Goal: Task Accomplishment & Management: Manage account settings

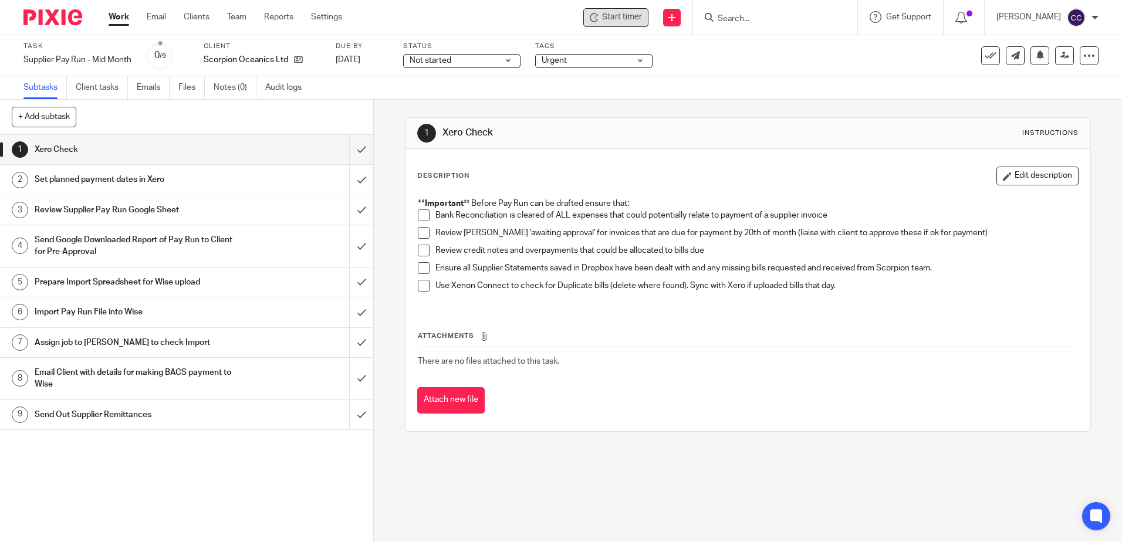
click at [616, 17] on div "Start timer" at bounding box center [616, 17] width 52 height 12
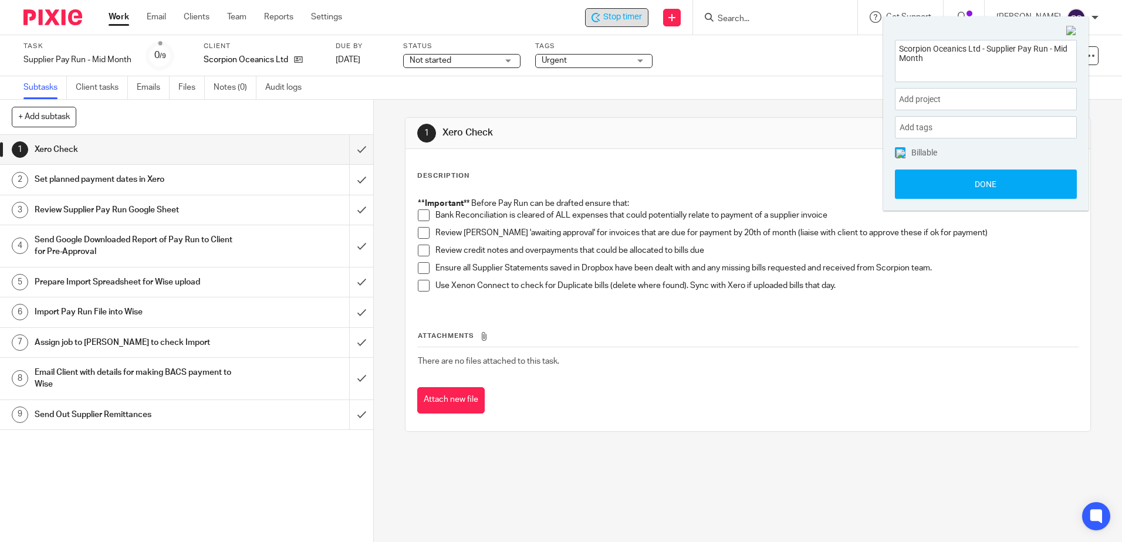
click at [418, 214] on span at bounding box center [424, 215] width 12 height 12
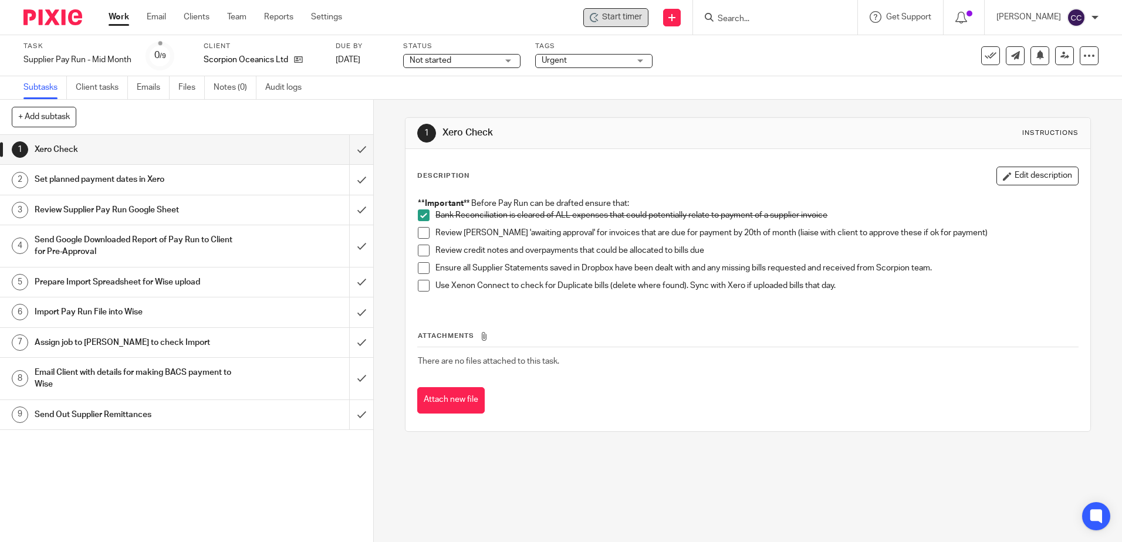
click at [420, 232] on span at bounding box center [424, 233] width 12 height 12
click at [423, 252] on span at bounding box center [424, 251] width 12 height 12
click at [418, 269] on span at bounding box center [424, 268] width 12 height 12
click at [418, 283] on span at bounding box center [424, 286] width 12 height 12
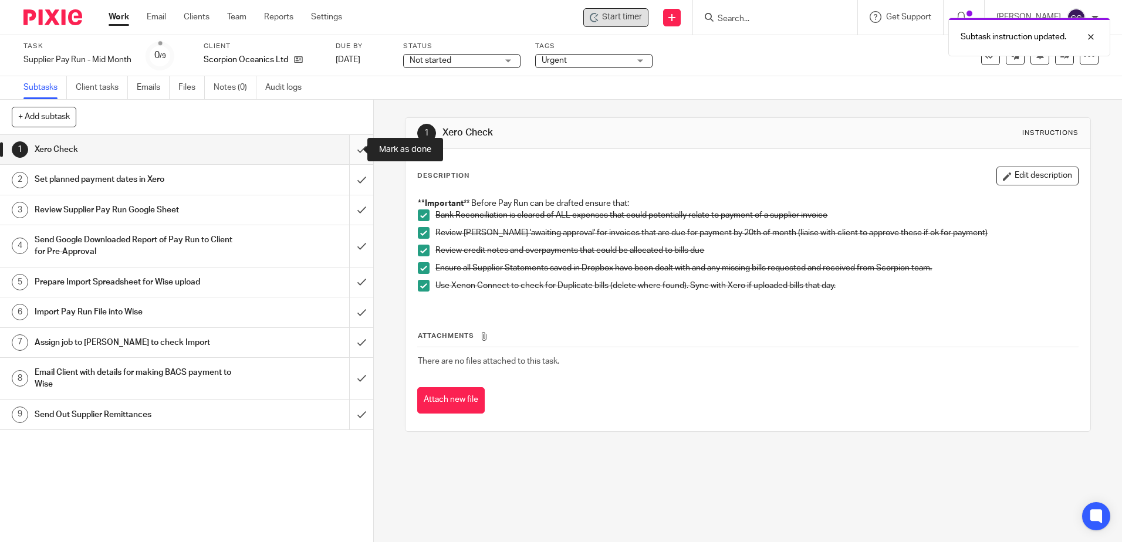
click at [349, 148] on input "submit" at bounding box center [186, 149] width 373 height 29
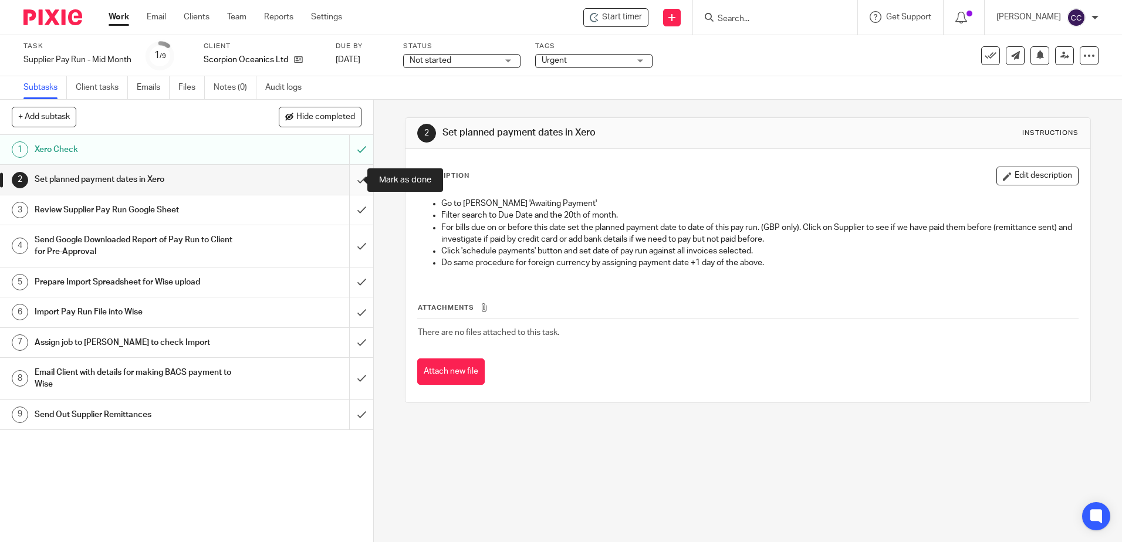
click at [352, 175] on input "submit" at bounding box center [186, 179] width 373 height 29
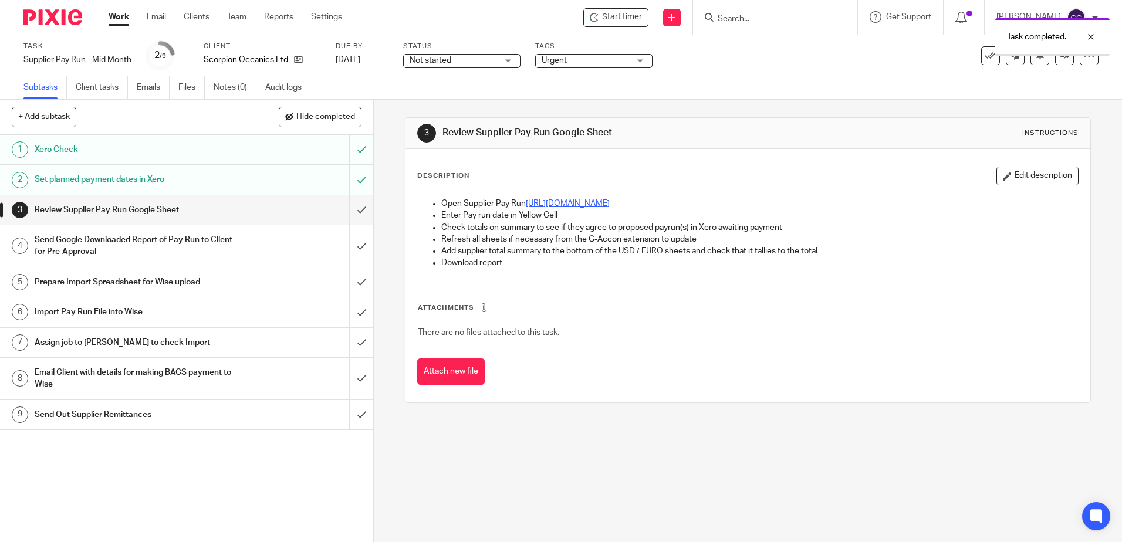
click at [543, 204] on link "https://docs.google.com/spreadsheets/d/1NEpGiCs3MlBKmJtUMMgsnf68Rpseo-63Ny6yaw5…" at bounding box center [568, 204] width 84 height 8
click at [348, 210] on input "submit" at bounding box center [186, 209] width 373 height 29
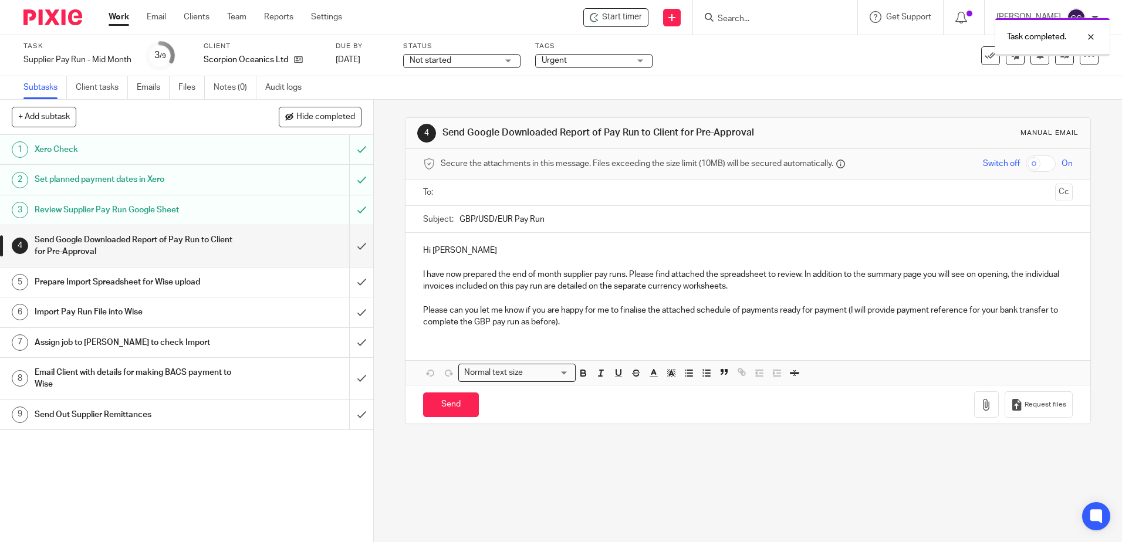
click at [486, 192] on input "text" at bounding box center [747, 192] width 605 height 13
click at [558, 225] on input "GBP/USD/EUR Pay Run" at bounding box center [765, 222] width 613 height 26
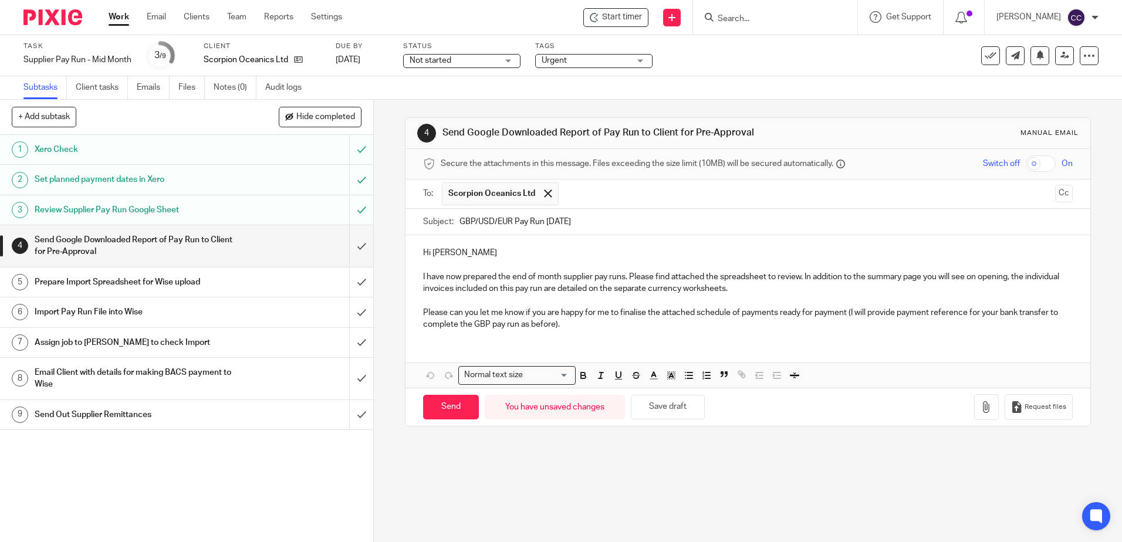
type input "GBP/USD/EUR Pay Run 15/10/25"
click at [533, 277] on p "I have now prepared the end of month supplier pay runs. Please find attached th…" at bounding box center [747, 283] width 649 height 24
click at [974, 408] on button "button" at bounding box center [986, 407] width 25 height 26
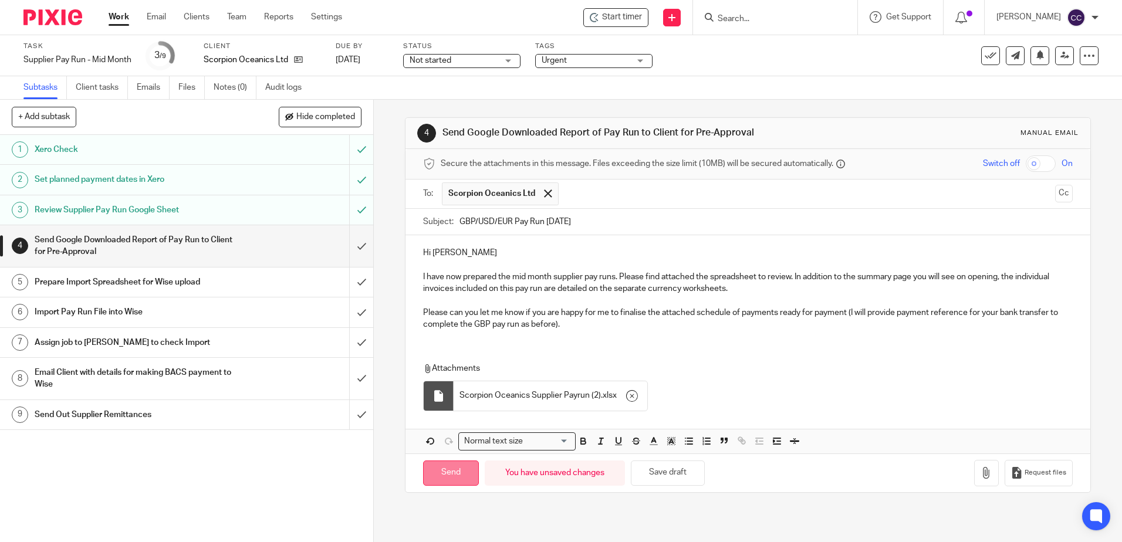
click at [447, 476] on input "Send" at bounding box center [451, 473] width 56 height 25
type input "Sent"
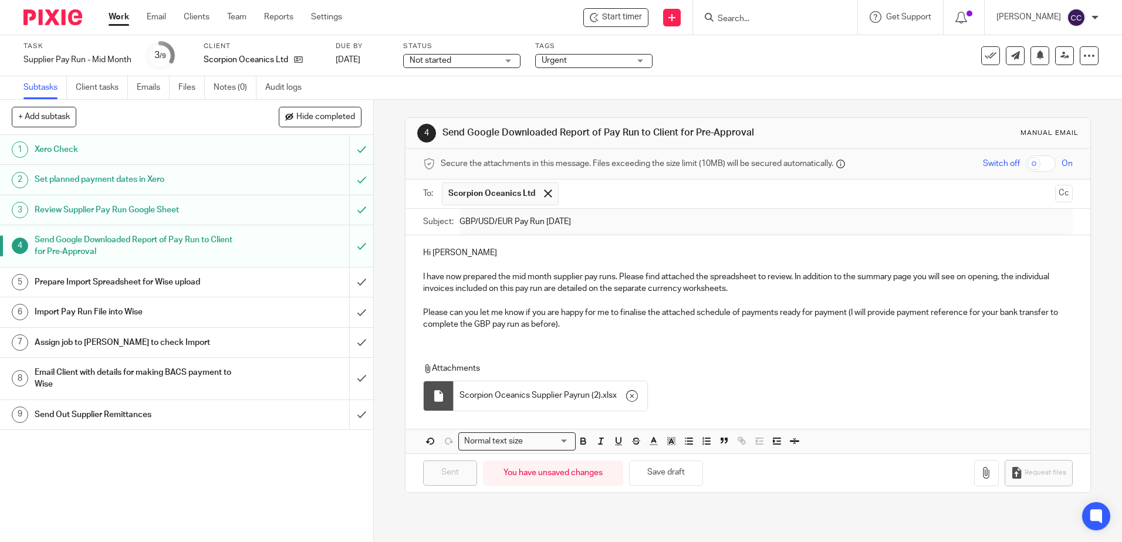
click at [109, 20] on link "Work" at bounding box center [119, 17] width 21 height 12
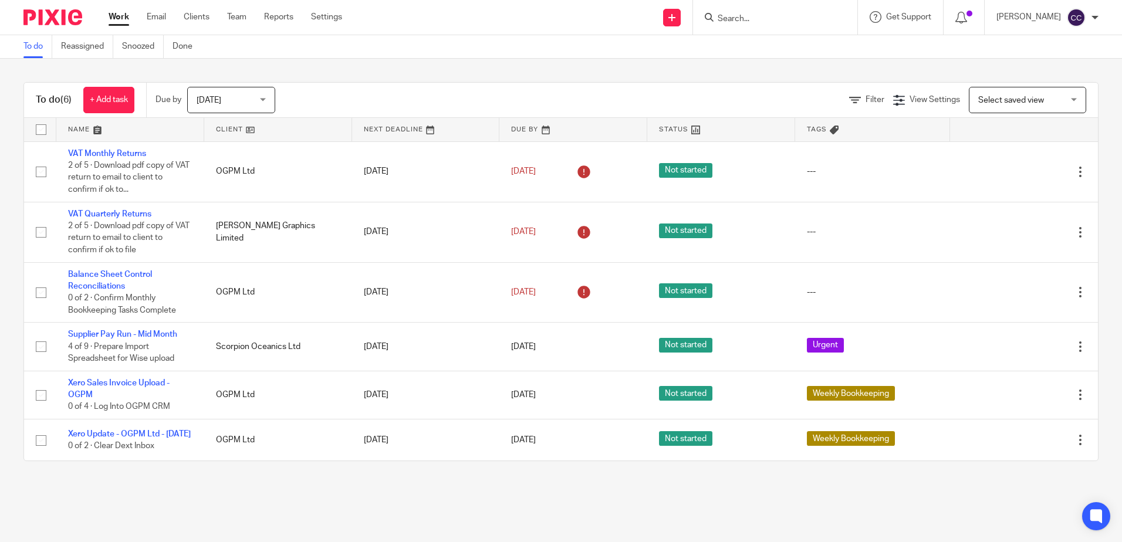
click at [231, 131] on link at bounding box center [278, 129] width 148 height 23
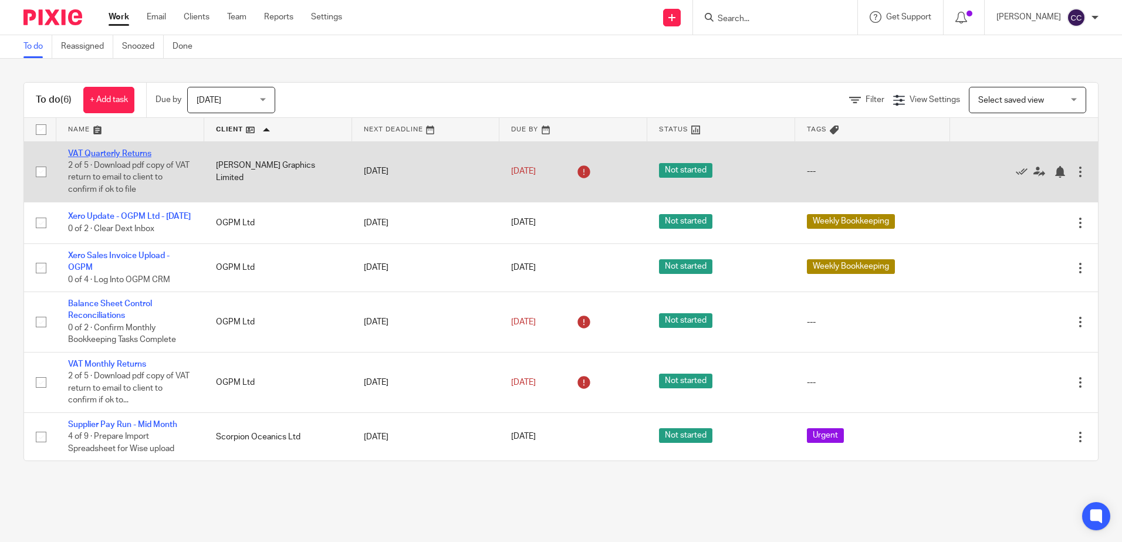
click at [129, 150] on link "VAT Quarterly Returns" at bounding box center [109, 154] width 83 height 8
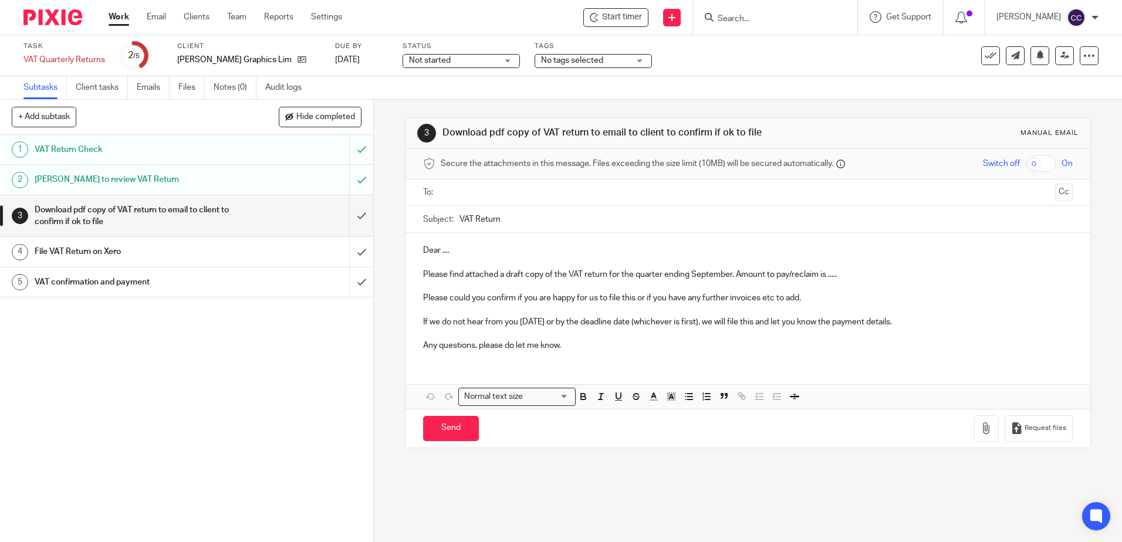
click at [484, 192] on input "text" at bounding box center [747, 192] width 605 height 13
click at [480, 248] on p "Dear ...." at bounding box center [747, 253] width 649 height 12
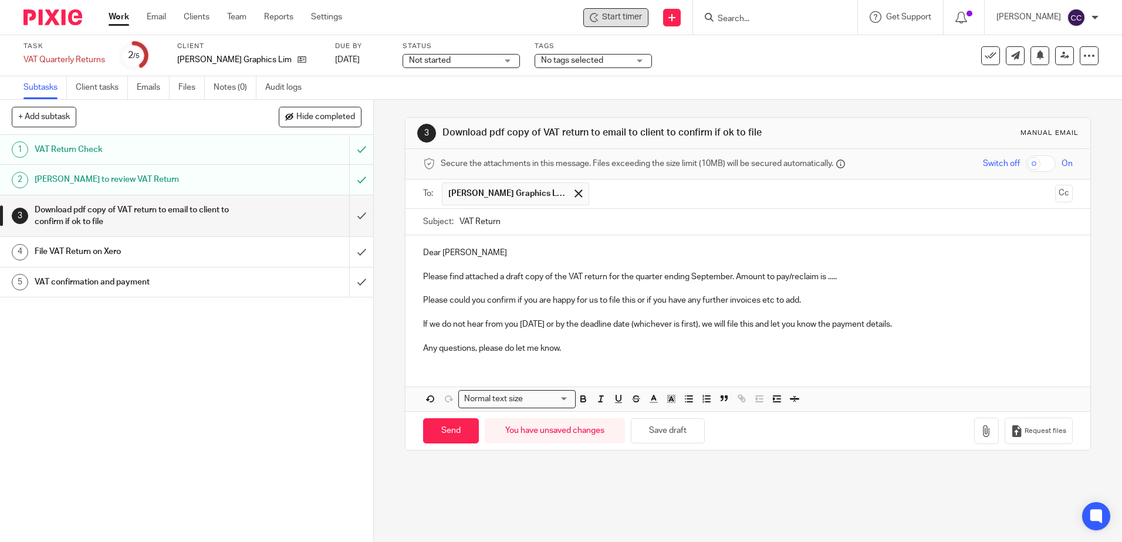
click at [629, 18] on span "Start timer" at bounding box center [622, 17] width 40 height 12
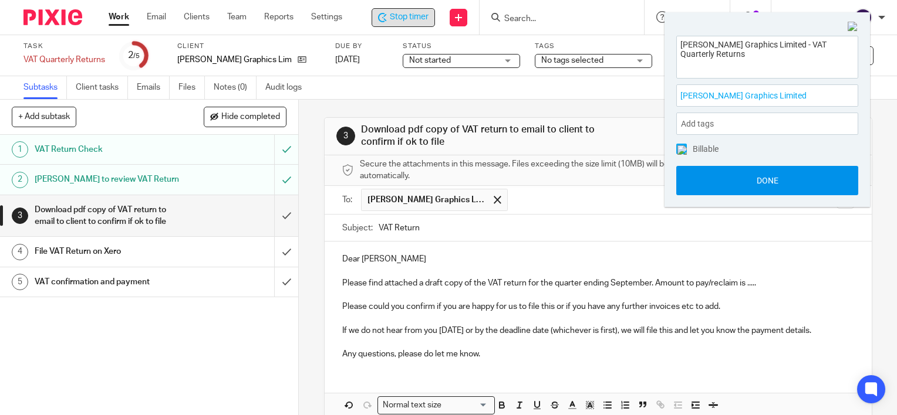
click at [740, 185] on button "Done" at bounding box center [767, 180] width 182 height 29
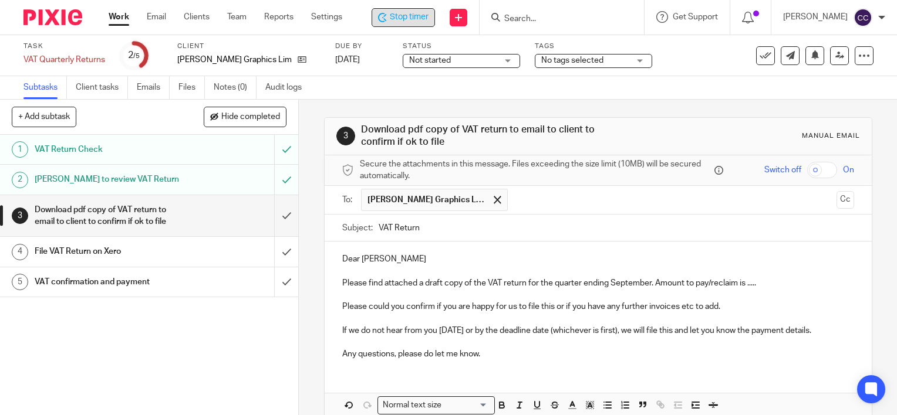
drag, startPoint x: 736, startPoint y: 282, endPoint x: 737, endPoint y: 288, distance: 6.6
click at [736, 282] on p "Please find attached a draft copy of the VAT return for the quarter ending Sept…" at bounding box center [598, 284] width 512 height 12
click at [729, 285] on p "Please find attached a draft copy of the VAT return for the quarter ending Sept…" at bounding box center [598, 284] width 512 height 12
drag, startPoint x: 721, startPoint y: 307, endPoint x: 554, endPoint y: 309, distance: 166.7
click at [554, 309] on p "Please could you confirm if you are happy for us to file this or if you have an…" at bounding box center [598, 307] width 512 height 12
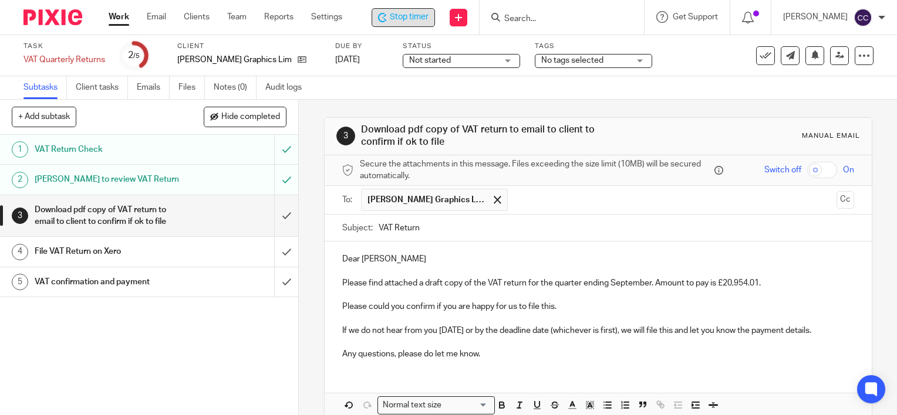
click at [337, 329] on div "Dear Lee Please find attached a draft copy of the VAT return for the quarter en…" at bounding box center [598, 305] width 547 height 127
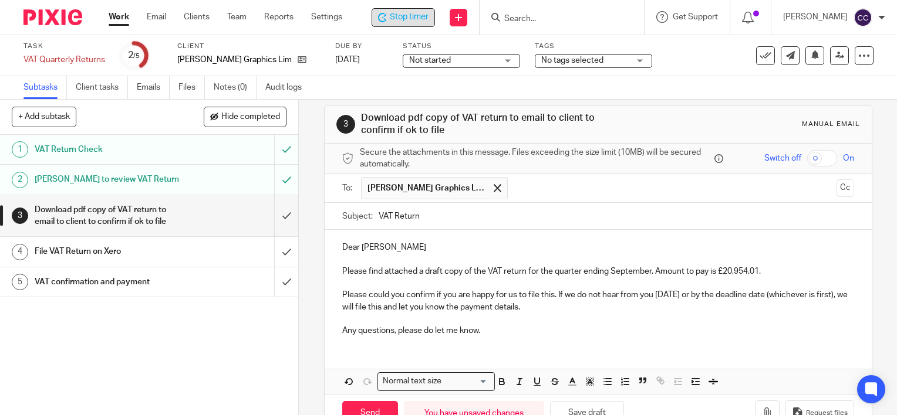
scroll to position [45, 0]
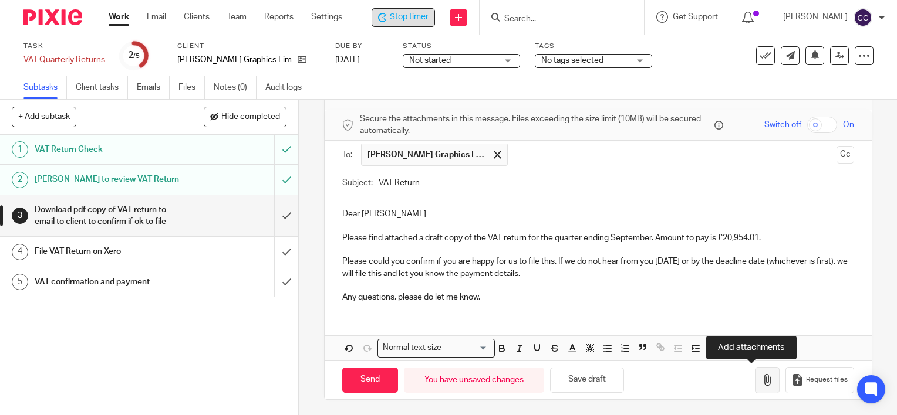
click at [761, 380] on icon "button" at bounding box center [767, 380] width 12 height 12
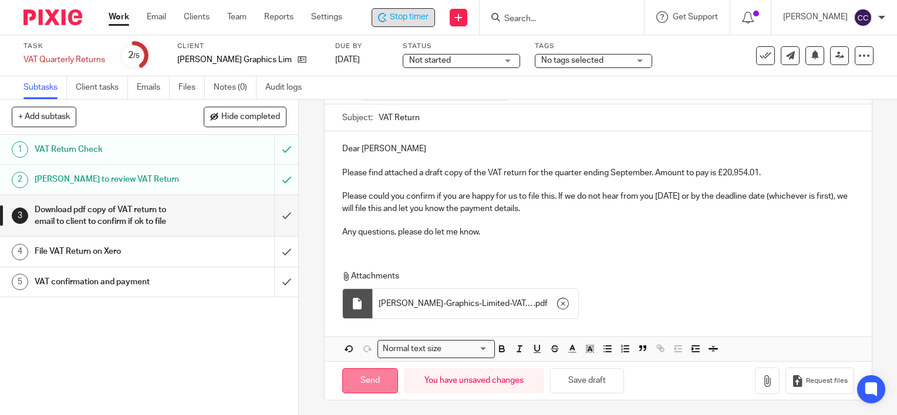
scroll to position [111, 0]
click at [369, 378] on input "Send" at bounding box center [370, 380] width 56 height 25
type input "Sent"
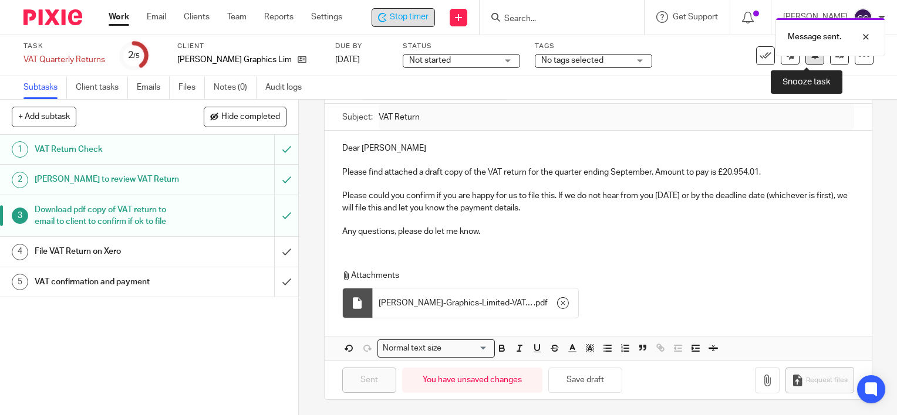
click at [809, 60] on button at bounding box center [814, 55] width 19 height 19
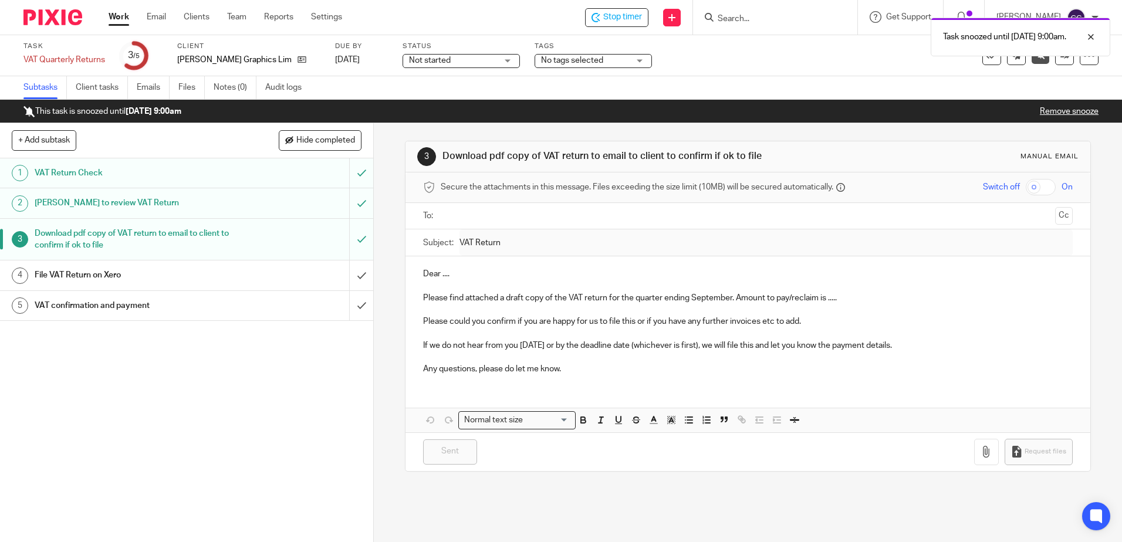
click at [118, 19] on link "Work" at bounding box center [119, 17] width 21 height 12
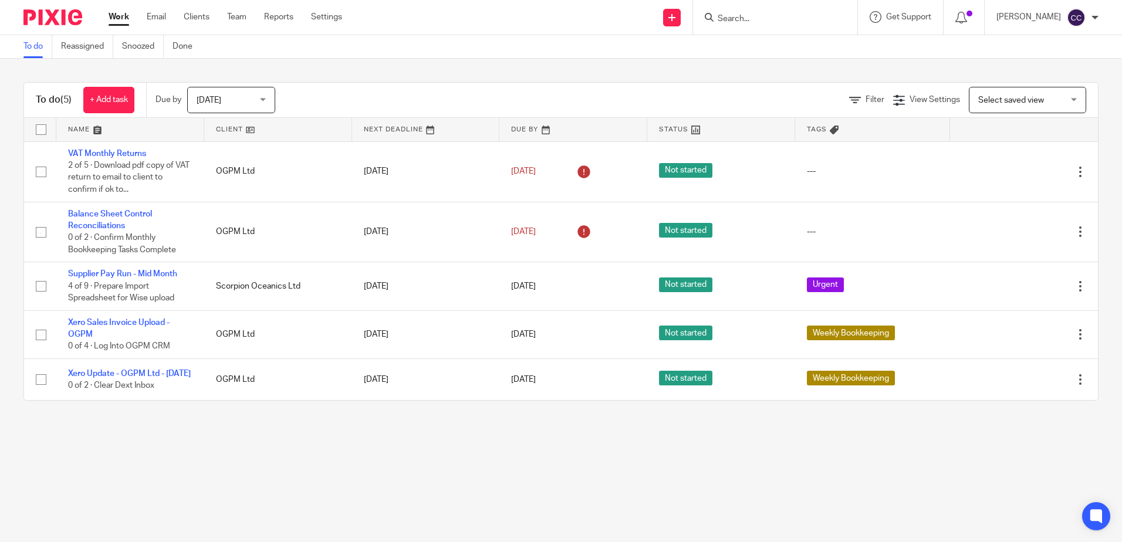
click at [234, 131] on link at bounding box center [278, 129] width 148 height 23
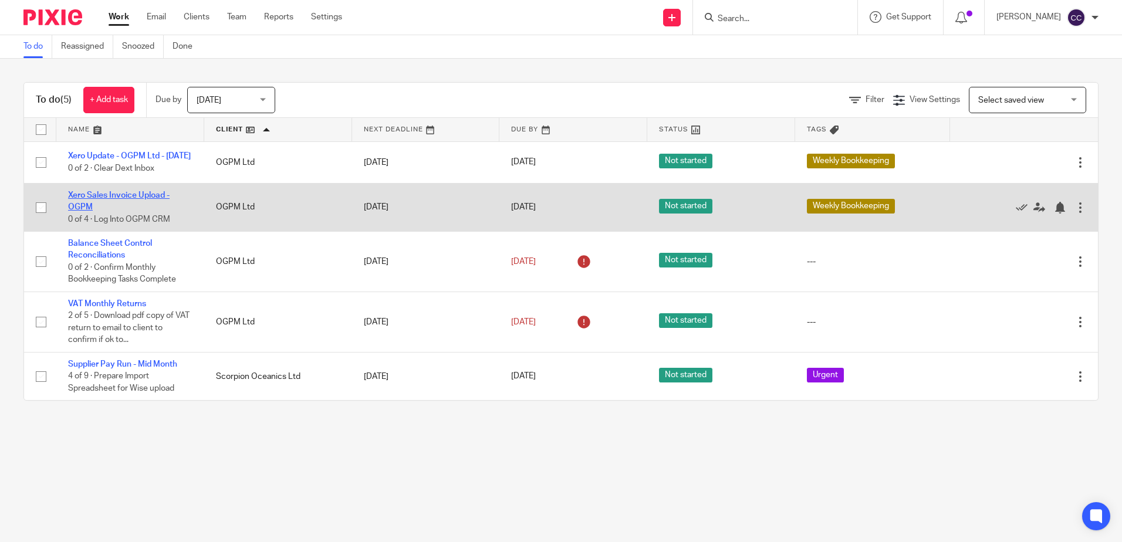
click at [123, 200] on link "Xero Sales Invoice Upload - OGPM" at bounding box center [119, 201] width 102 height 20
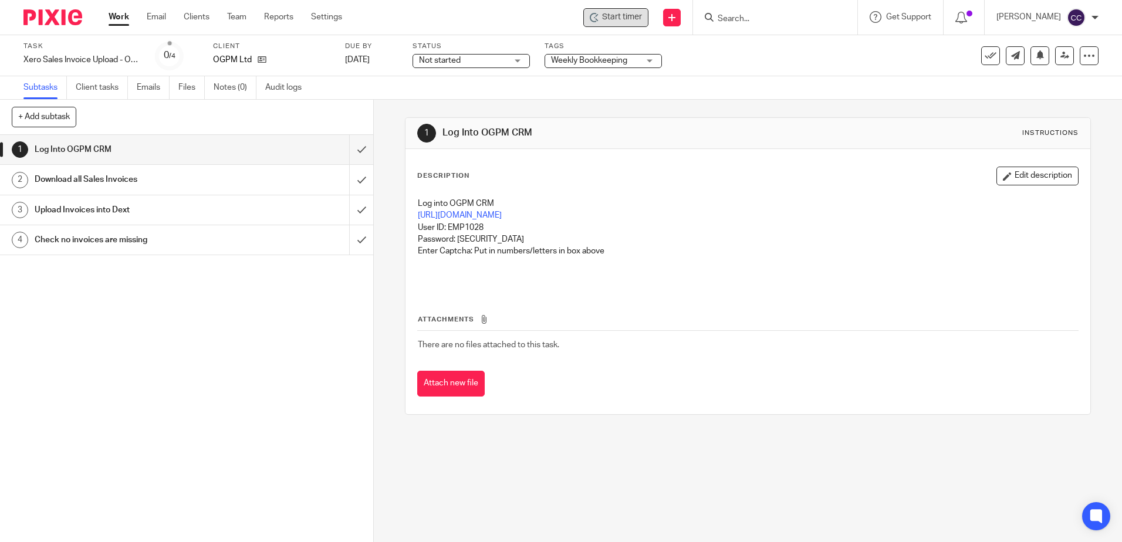
click at [623, 17] on span "Start timer" at bounding box center [622, 17] width 40 height 12
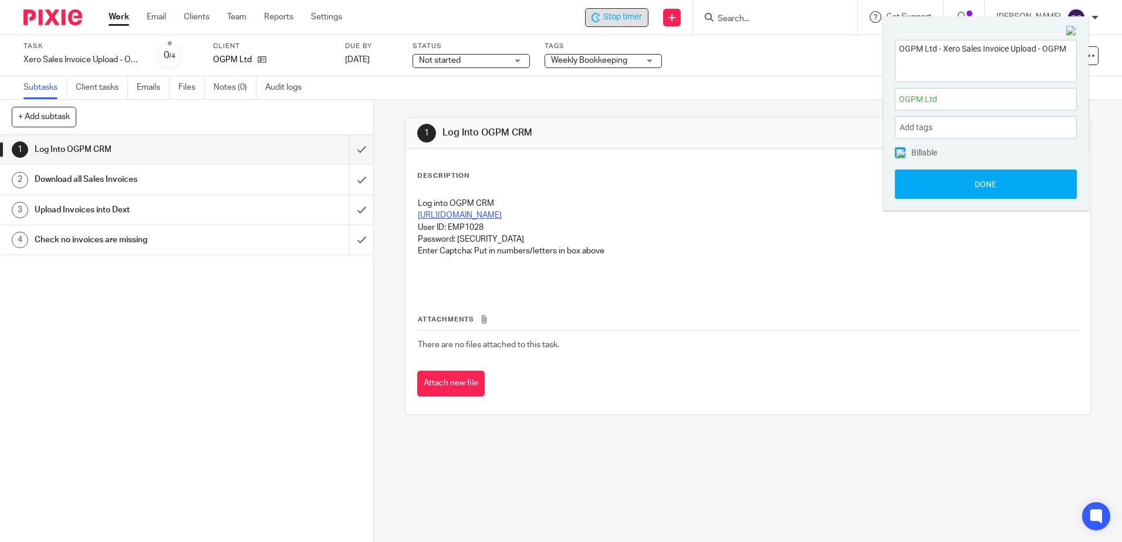
click at [469, 215] on link "https://esupply.ogpmltd.com/admin" at bounding box center [460, 215] width 84 height 8
click at [348, 147] on input "submit" at bounding box center [186, 149] width 373 height 29
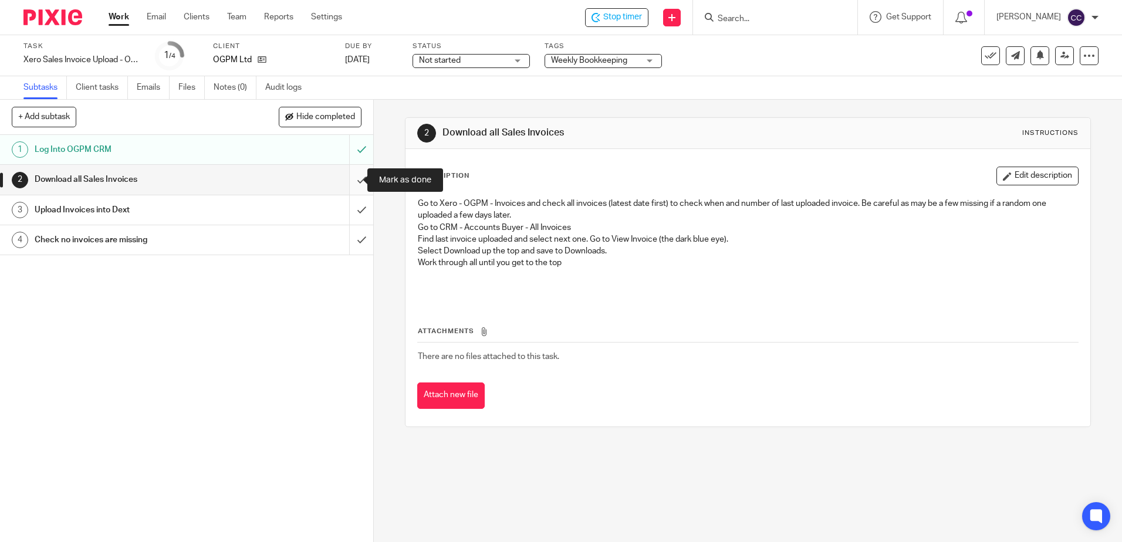
click at [347, 180] on input "submit" at bounding box center [186, 179] width 373 height 29
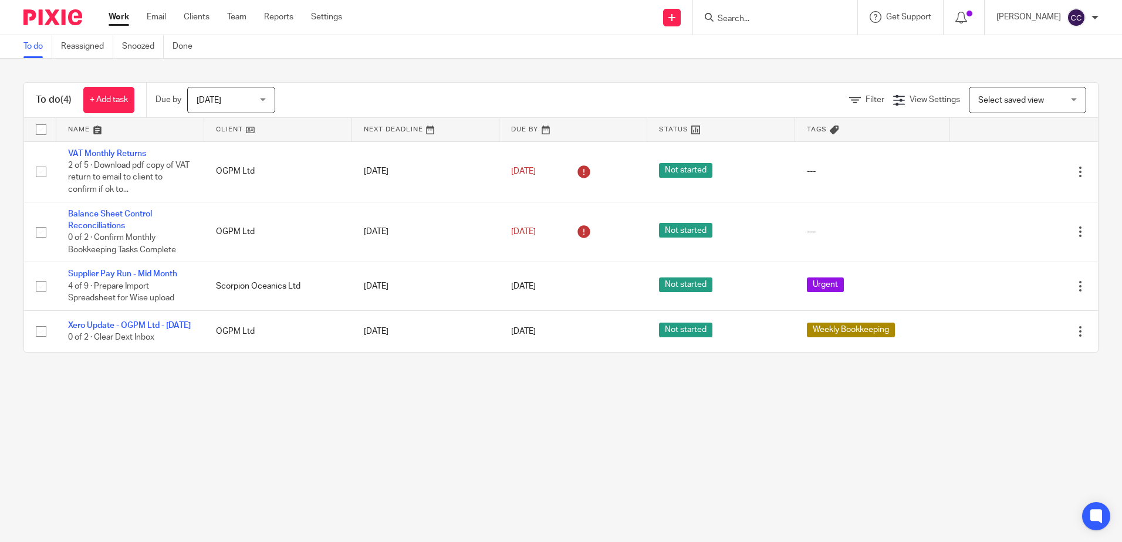
click at [226, 126] on link at bounding box center [278, 129] width 148 height 23
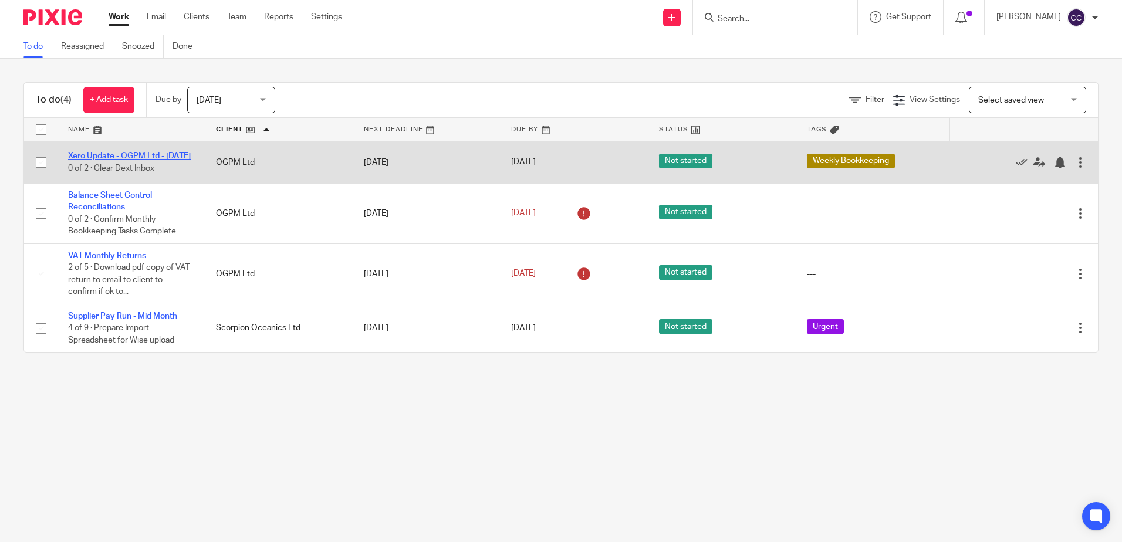
click at [124, 154] on link "Xero Update - OGPM Ltd - [DATE]" at bounding box center [129, 156] width 123 height 8
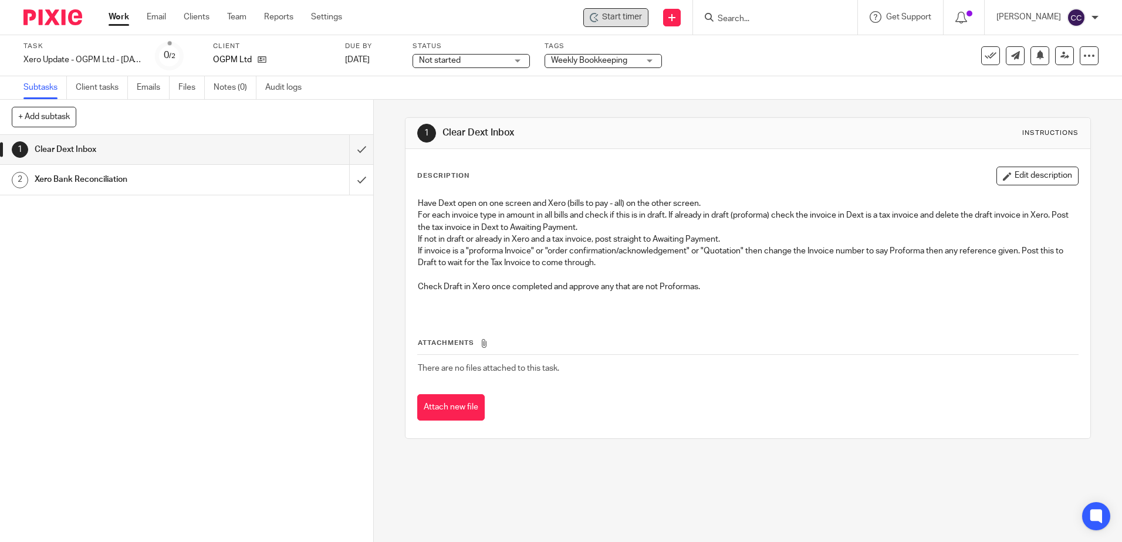
click at [635, 18] on span "Start timer" at bounding box center [622, 17] width 40 height 12
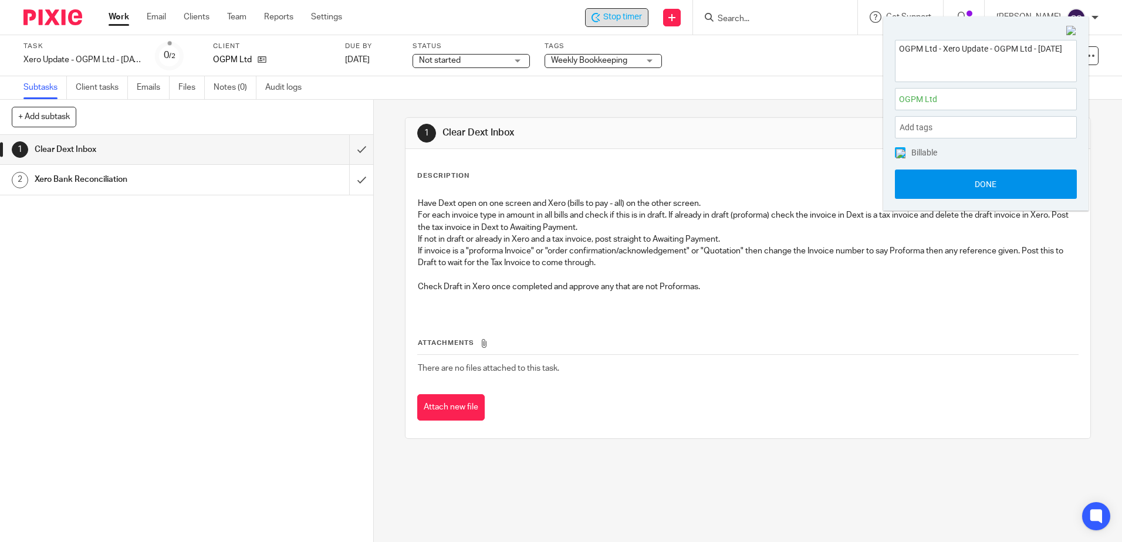
click at [959, 185] on button "Done" at bounding box center [986, 184] width 182 height 29
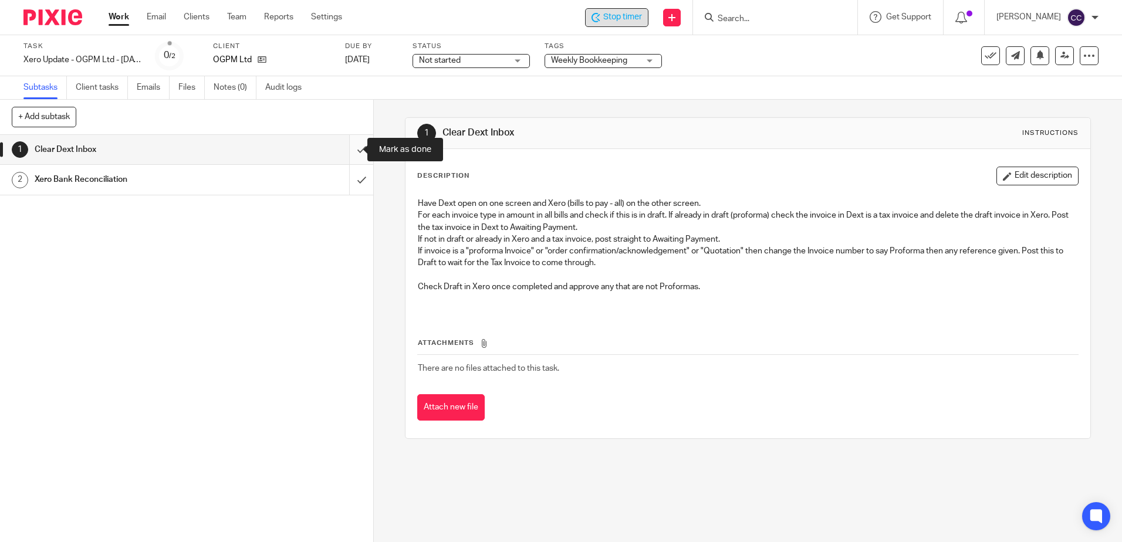
drag, startPoint x: 349, startPoint y: 147, endPoint x: 350, endPoint y: 153, distance: 6.5
click at [349, 147] on input "submit" at bounding box center [186, 149] width 373 height 29
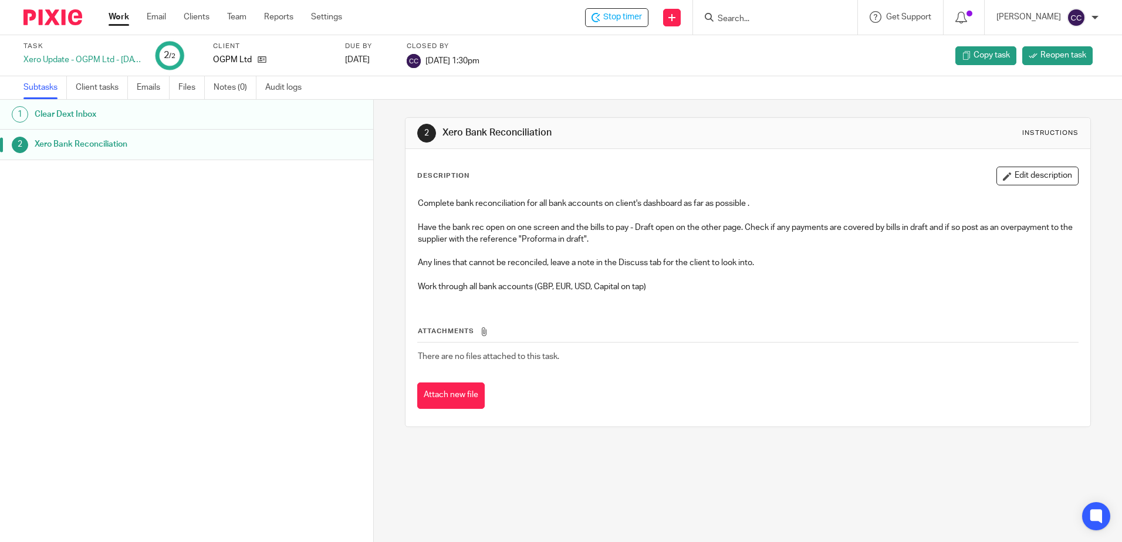
click at [125, 18] on link "Work" at bounding box center [119, 17] width 21 height 12
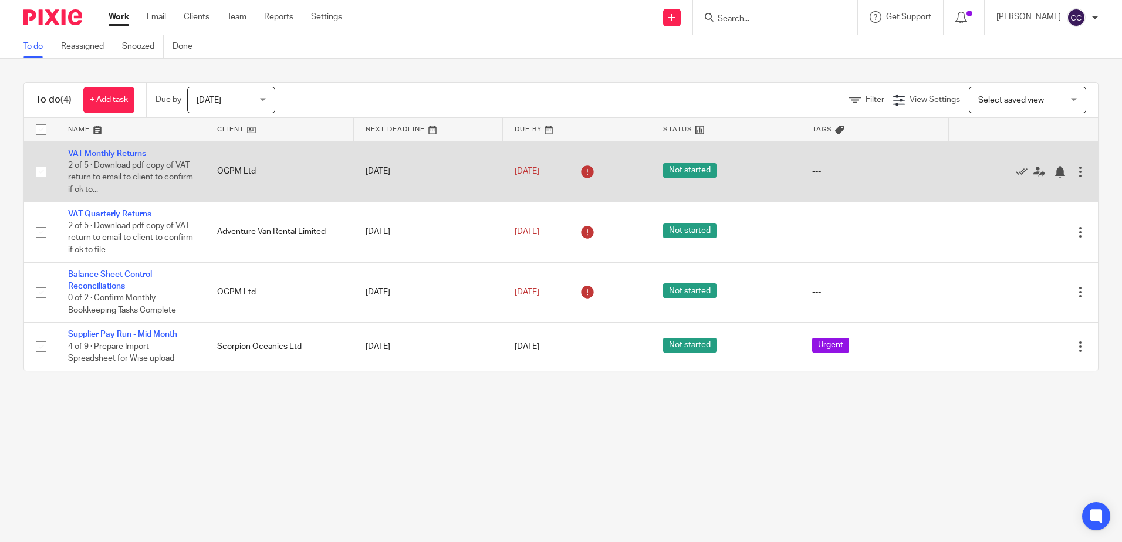
click at [121, 153] on link "VAT Monthly Returns" at bounding box center [107, 154] width 78 height 8
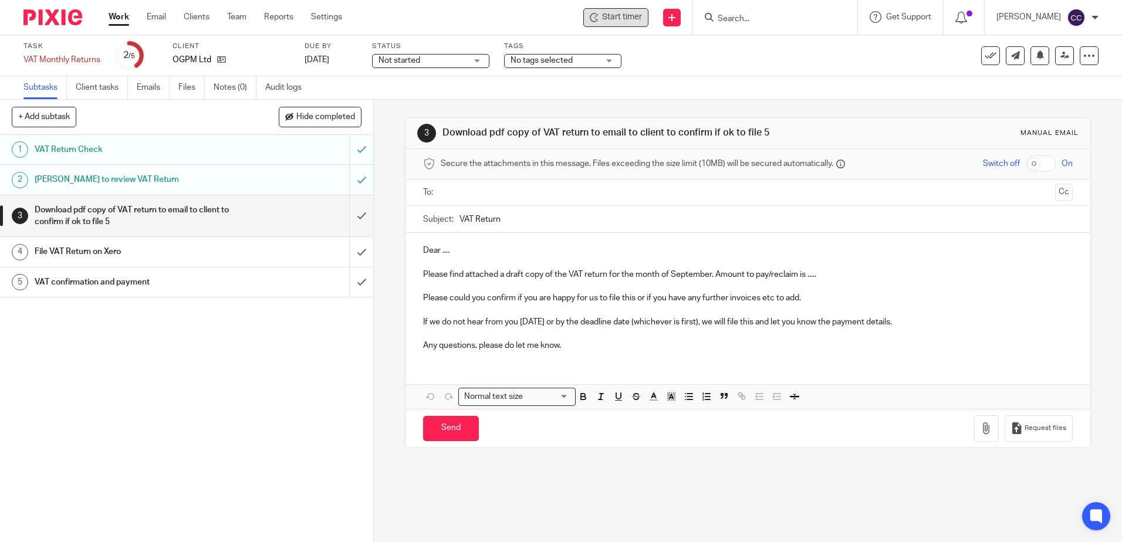
click at [638, 23] on div "Start timer" at bounding box center [615, 17] width 65 height 19
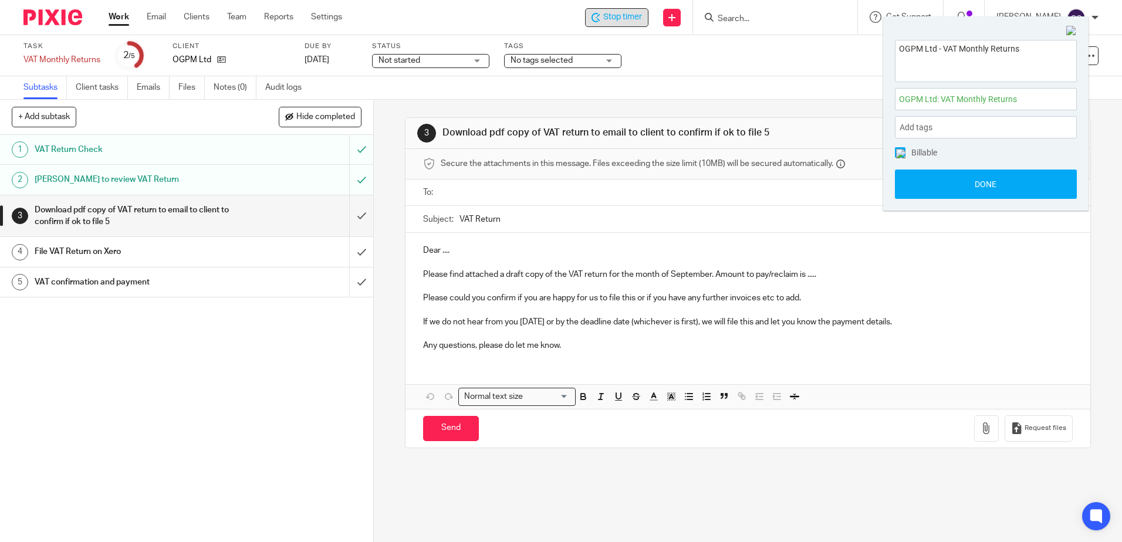
click at [462, 195] on input "text" at bounding box center [747, 192] width 605 height 13
click at [455, 251] on p "Dear ...." at bounding box center [747, 253] width 649 height 12
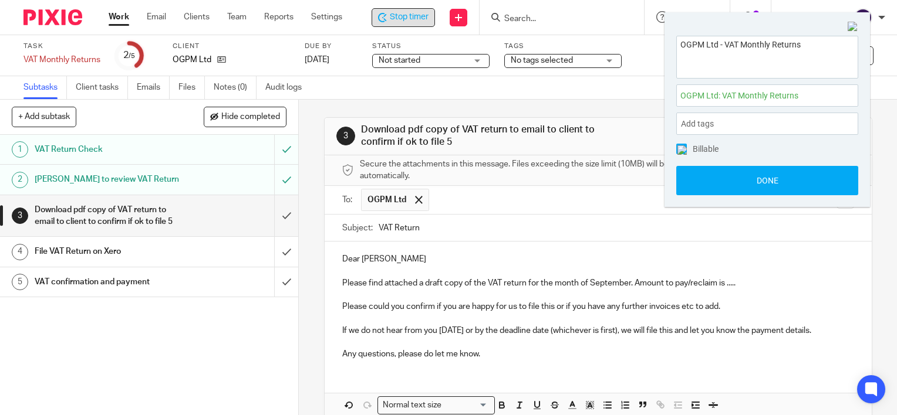
click at [431, 266] on p at bounding box center [598, 272] width 512 height 12
click at [688, 282] on p "Please find attached a draft copy of the VAT return for the month of September.…" at bounding box center [598, 284] width 512 height 12
click at [721, 282] on p "Please find attached a draft copy of the VAT return for the month of September.…" at bounding box center [598, 284] width 512 height 12
drag, startPoint x: 714, startPoint y: 281, endPoint x: 726, endPoint y: 307, distance: 29.1
click at [714, 281] on p "Please find attached a draft copy of the VAT return for the month of September.…" at bounding box center [598, 284] width 512 height 12
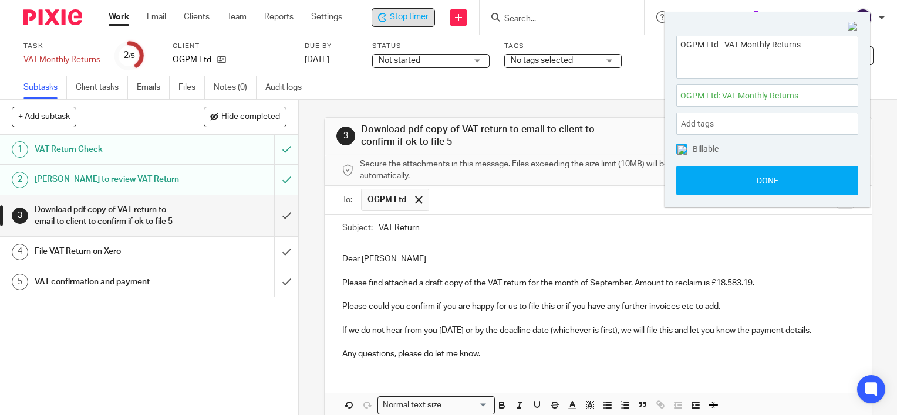
scroll to position [57, 0]
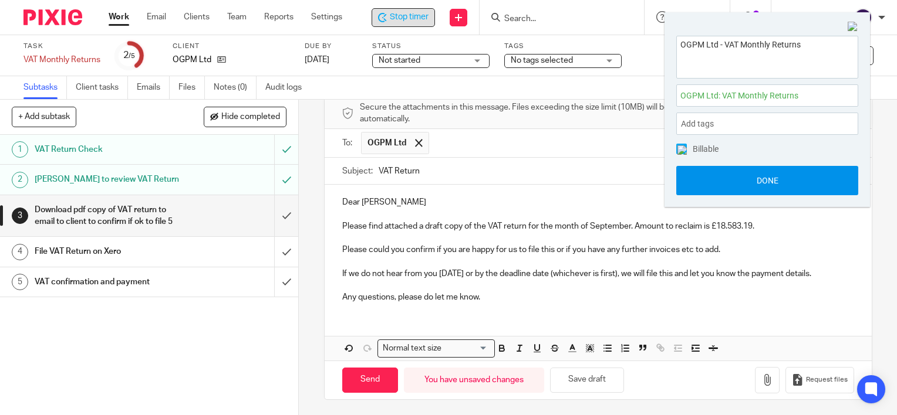
click at [775, 183] on button "Done" at bounding box center [767, 180] width 182 height 29
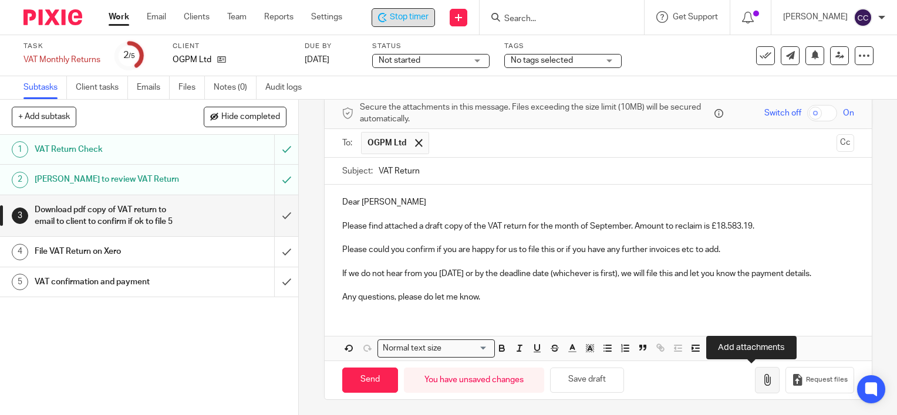
click at [755, 371] on button "button" at bounding box center [767, 380] width 25 height 26
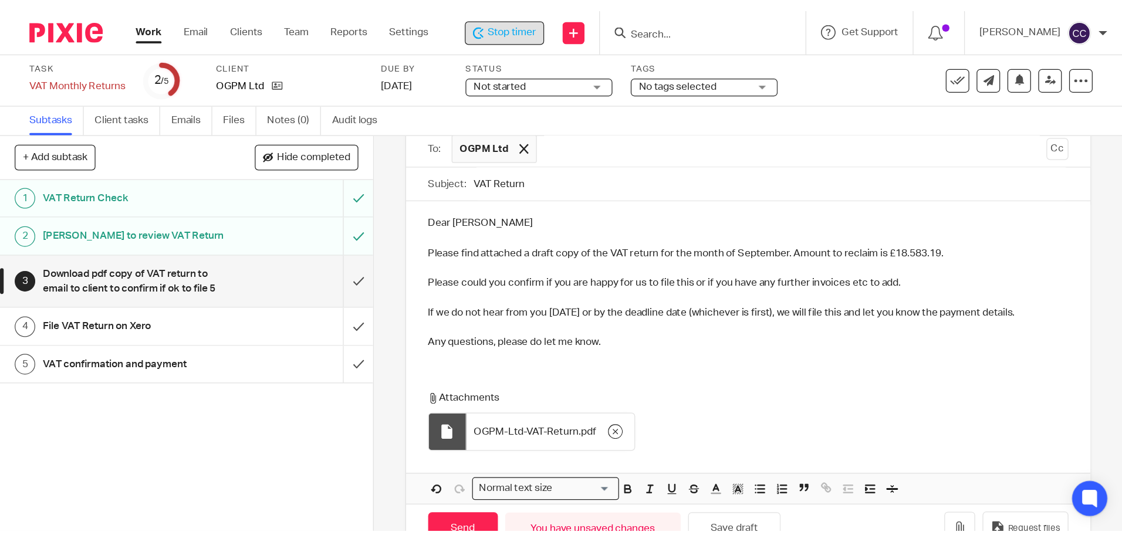
scroll to position [123, 0]
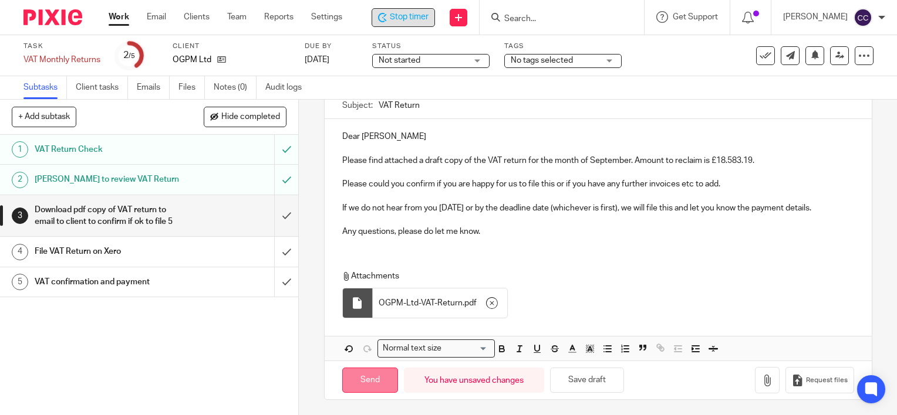
click at [369, 379] on input "Send" at bounding box center [370, 380] width 56 height 25
type input "Sent"
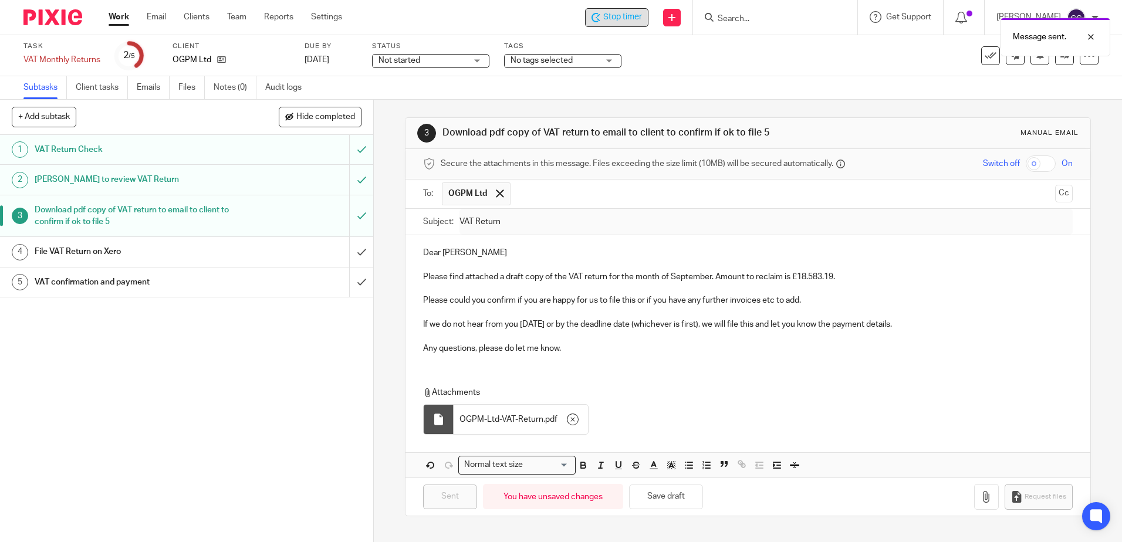
scroll to position [0, 0]
drag, startPoint x: 1035, startPoint y: 59, endPoint x: 1035, endPoint y: 72, distance: 12.3
click at [1036, 59] on icon at bounding box center [1040, 54] width 9 height 9
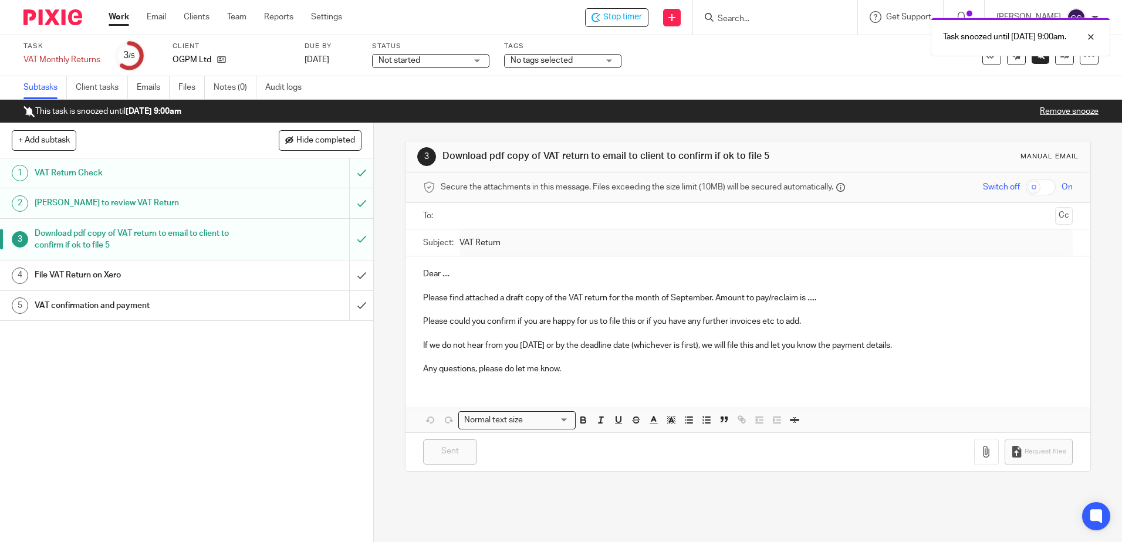
click at [1040, 59] on link at bounding box center [1041, 55] width 18 height 18
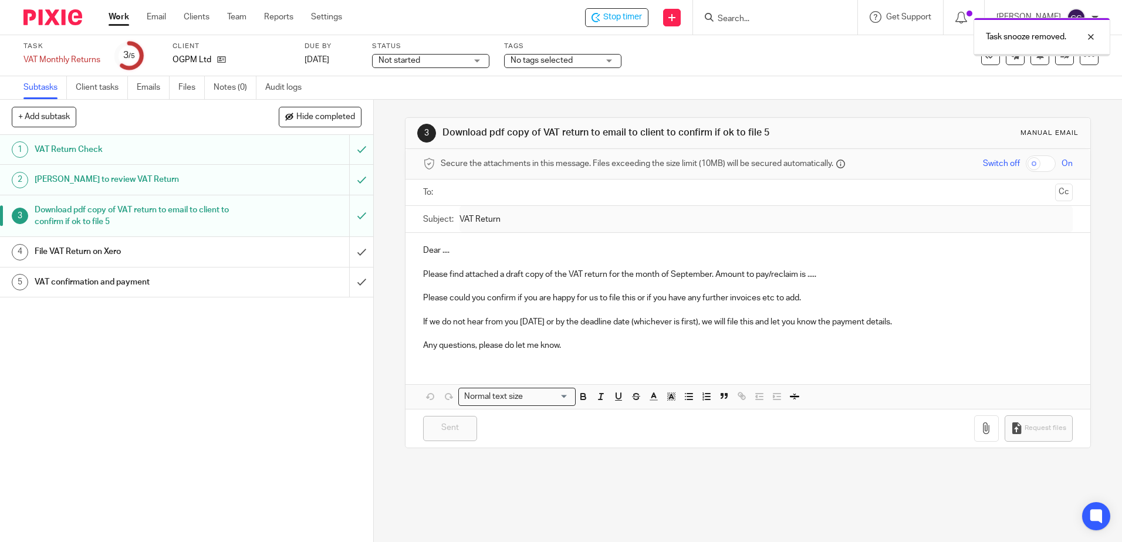
click at [1036, 58] on icon at bounding box center [1040, 54] width 9 height 9
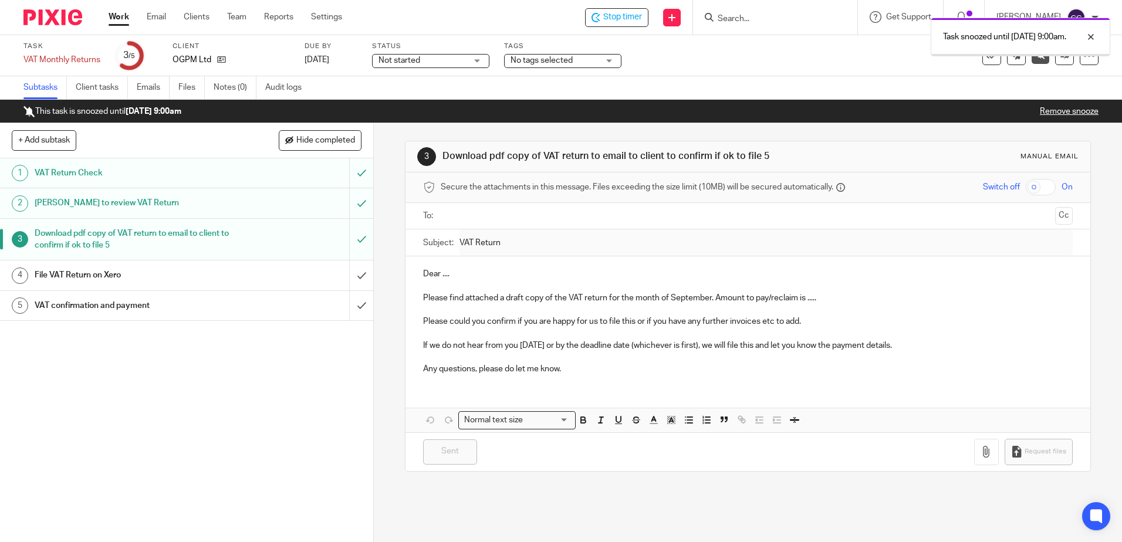
click at [112, 16] on link "Work" at bounding box center [119, 17] width 21 height 12
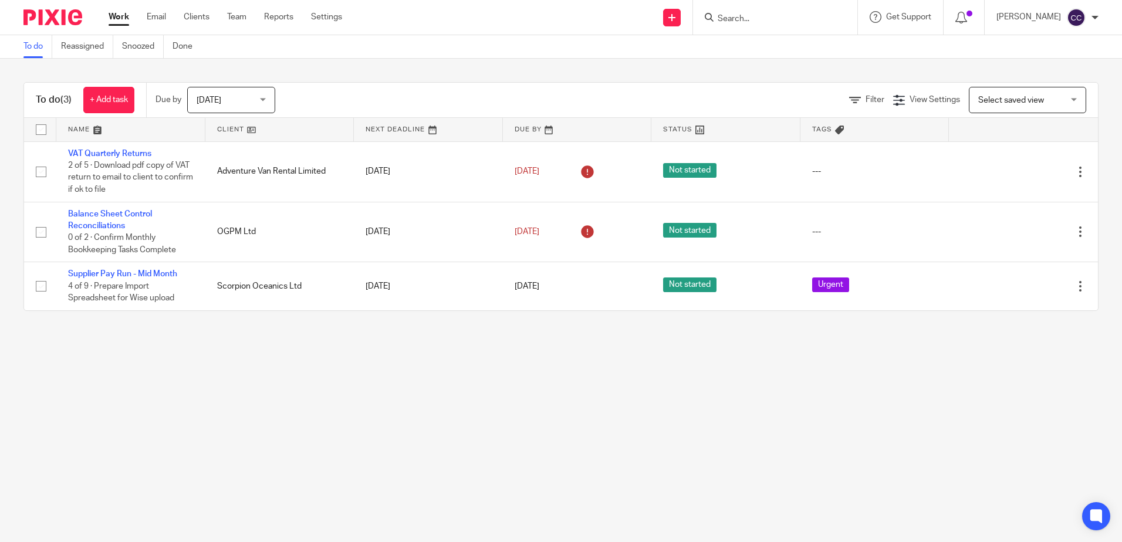
click at [231, 124] on link at bounding box center [279, 129] width 149 height 23
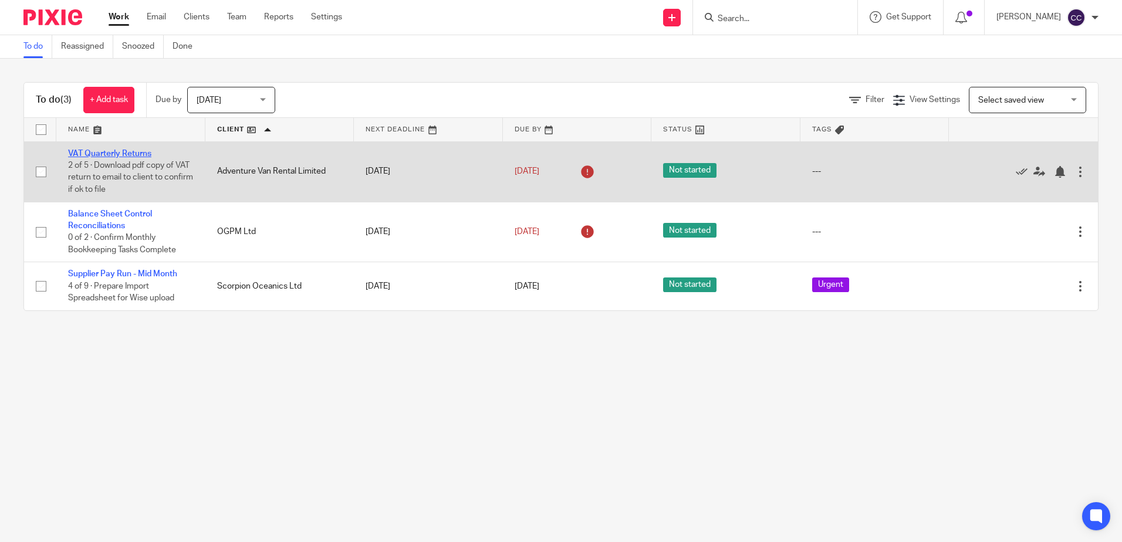
click at [131, 155] on link "VAT Quarterly Returns" at bounding box center [109, 154] width 83 height 8
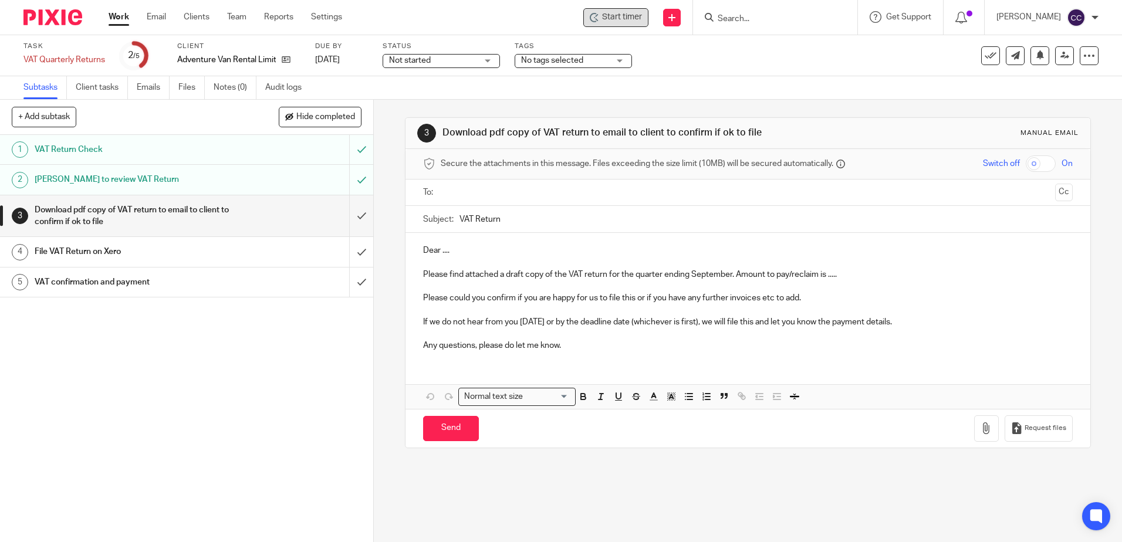
click at [631, 12] on span "Start timer" at bounding box center [622, 17] width 40 height 12
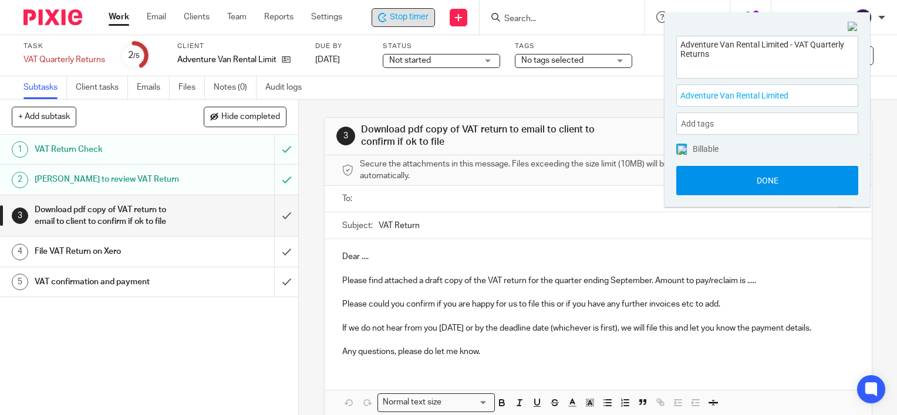
click at [808, 176] on button "Done" at bounding box center [767, 180] width 182 height 29
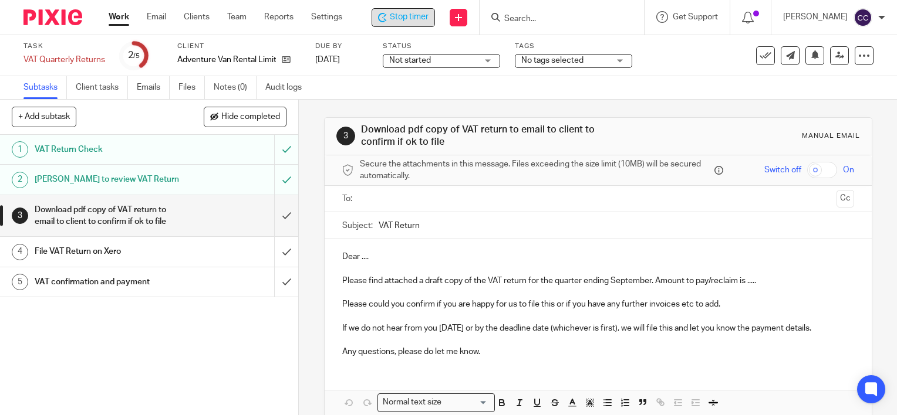
click at [430, 197] on input "text" at bounding box center [597, 198] width 467 height 13
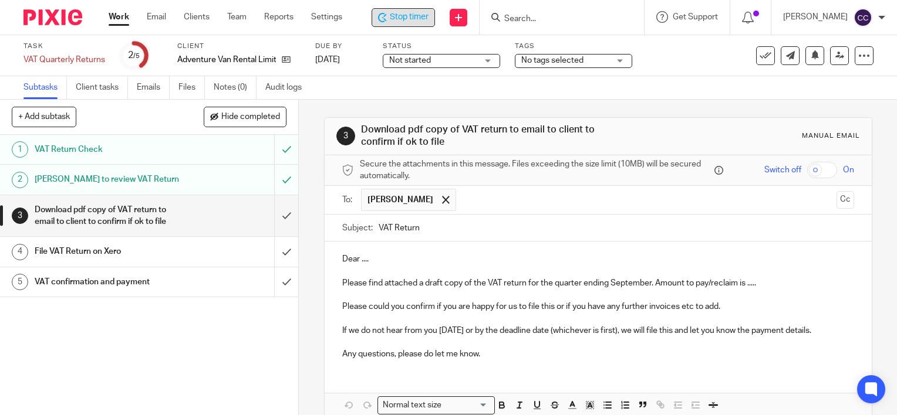
click at [391, 258] on p "Dear ...." at bounding box center [598, 260] width 512 height 12
drag, startPoint x: 756, startPoint y: 284, endPoint x: 707, endPoint y: 285, distance: 49.3
click at [707, 285] on p "Please find attached a draft copy of the VAT return for the quarter ending Sept…" at bounding box center [598, 284] width 512 height 12
click at [709, 285] on p "Please find attached a draft copy of the VAT return for the quarter ending Sept…" at bounding box center [598, 284] width 512 height 12
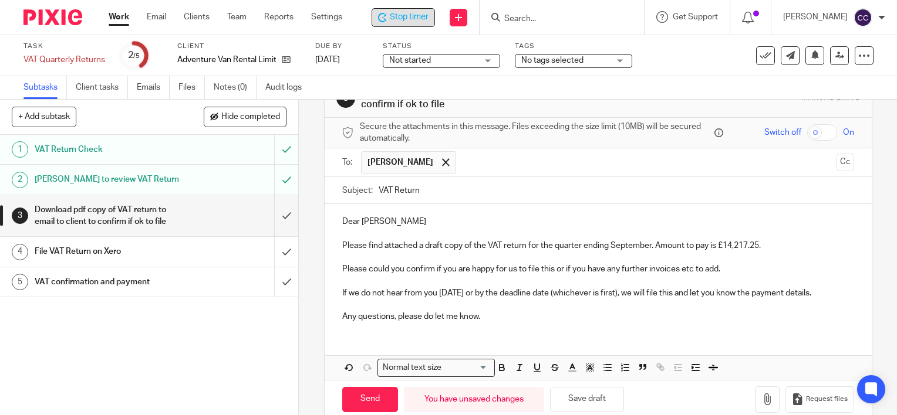
scroll to position [57, 0]
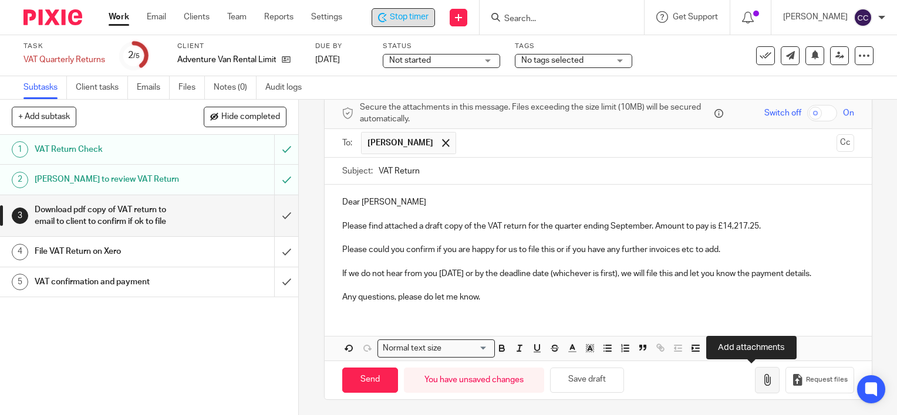
click at [761, 384] on icon "button" at bounding box center [767, 380] width 12 height 12
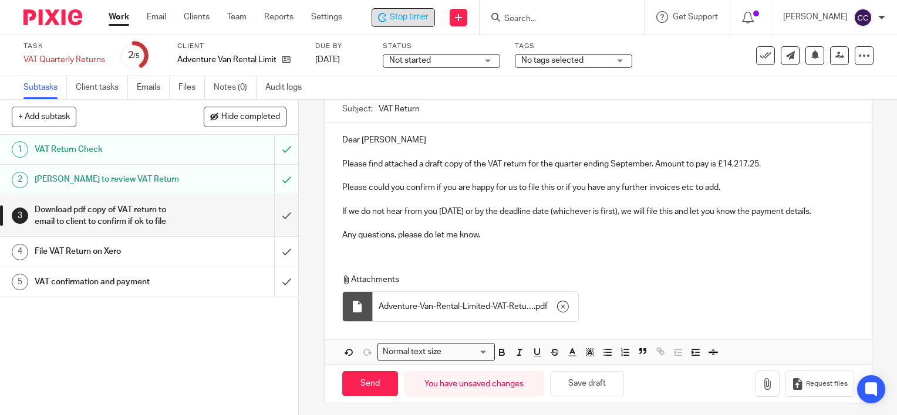
scroll to position [123, 0]
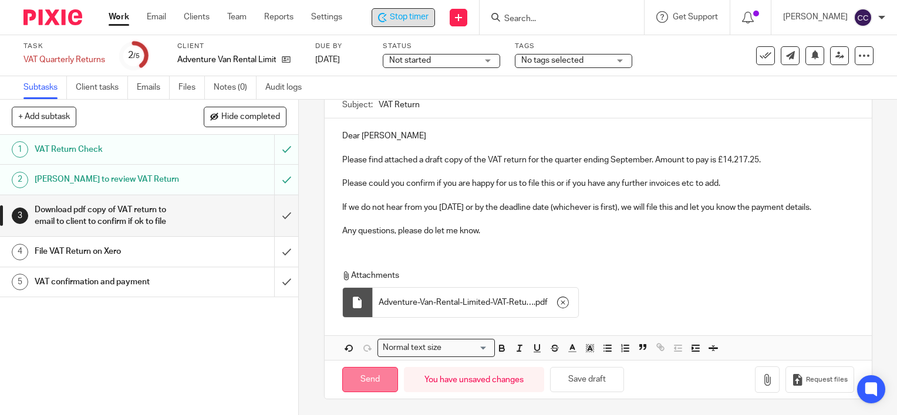
click at [369, 378] on input "Send" at bounding box center [370, 379] width 56 height 25
type input "Sent"
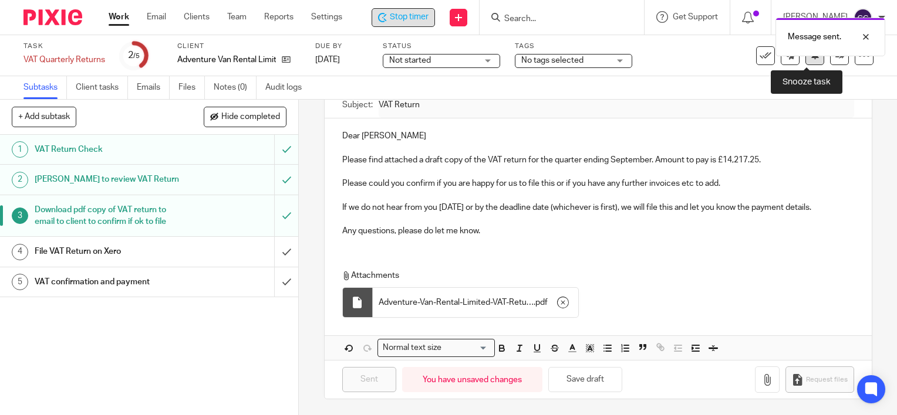
click at [810, 59] on icon at bounding box center [814, 54] width 9 height 9
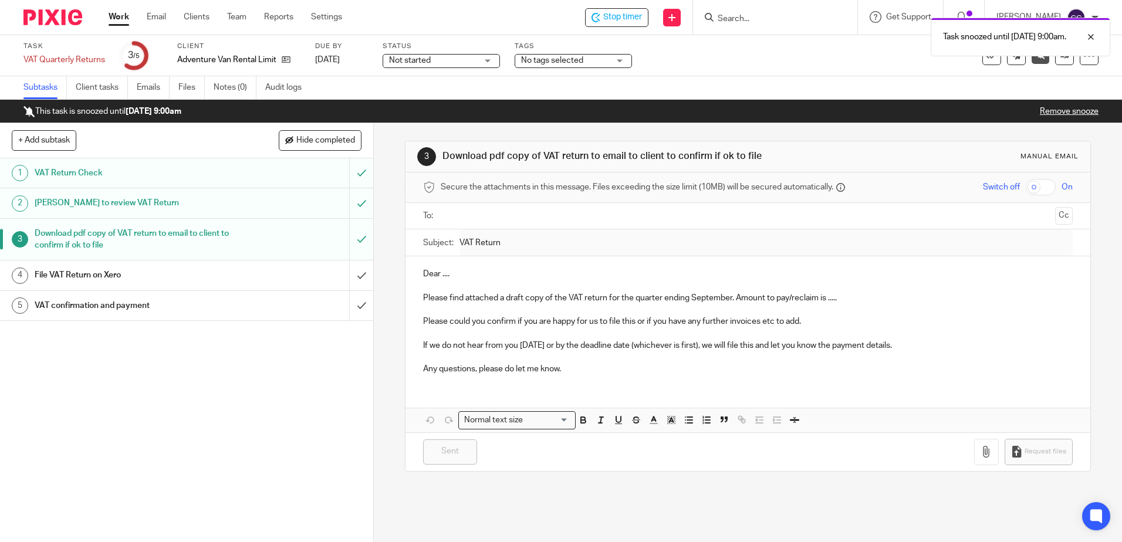
click at [116, 21] on link "Work" at bounding box center [119, 17] width 21 height 12
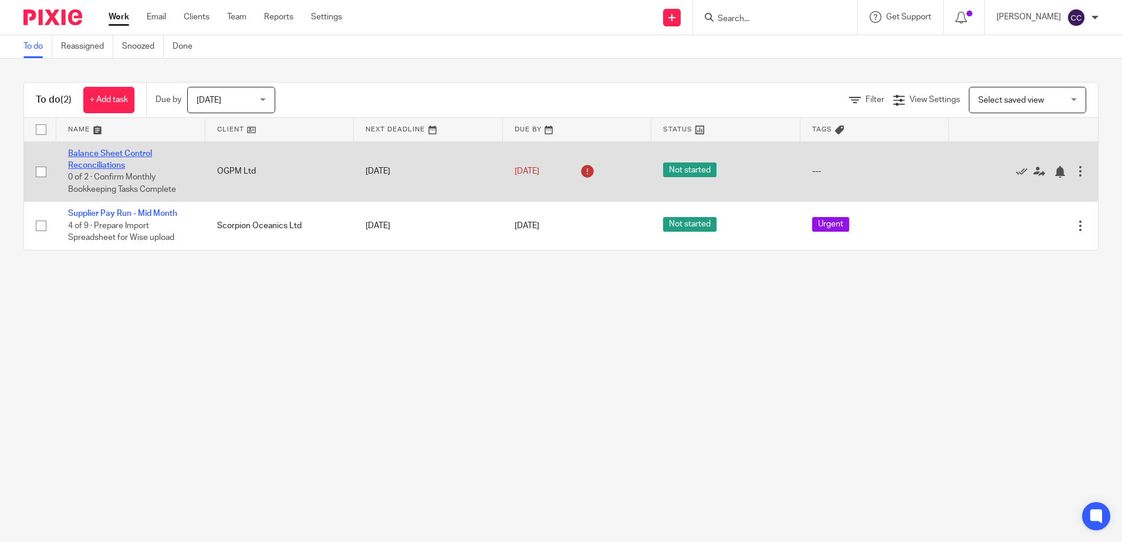
click at [114, 150] on link "Balance Sheet Control Reconciliations" at bounding box center [110, 160] width 84 height 20
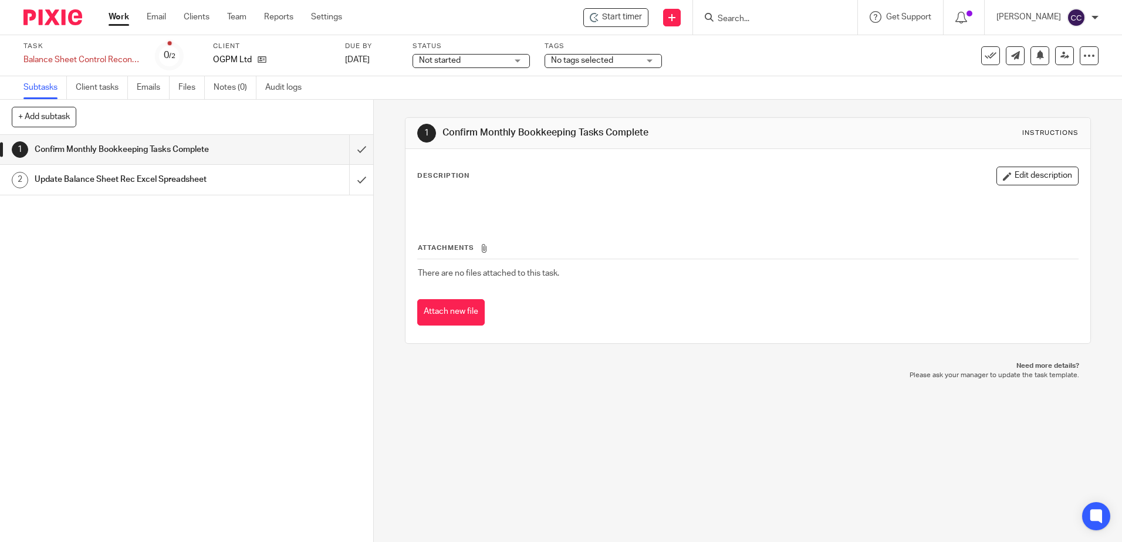
click at [117, 21] on link "Work" at bounding box center [119, 17] width 21 height 12
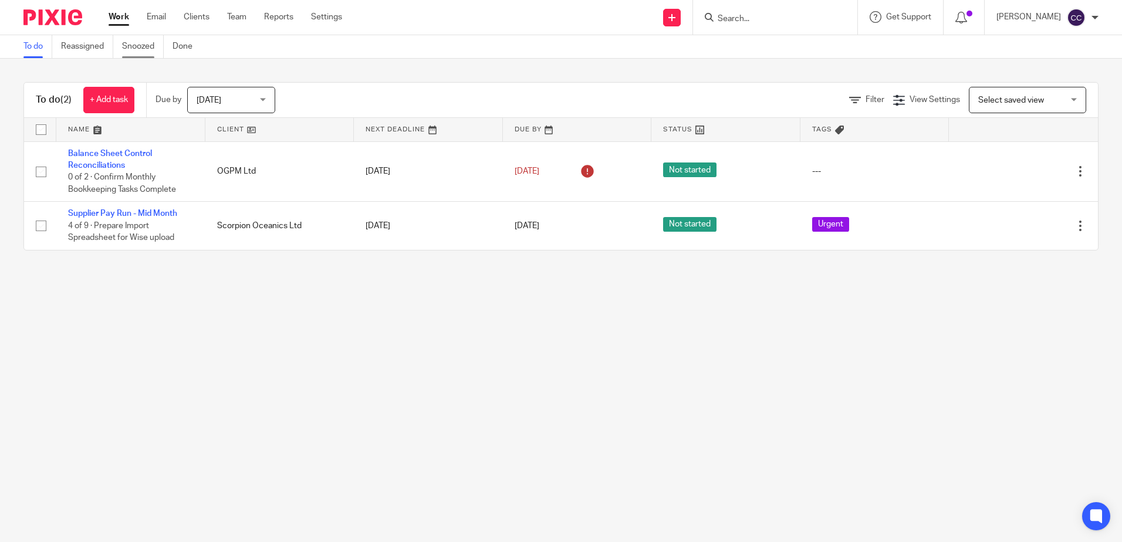
click at [151, 46] on link "Snoozed" at bounding box center [143, 46] width 42 height 23
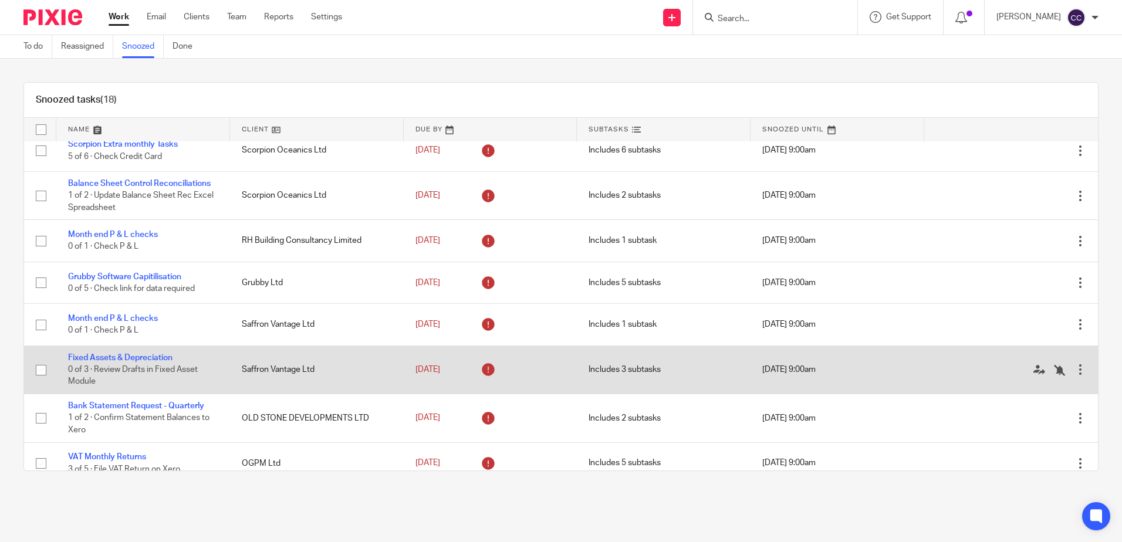
scroll to position [293, 0]
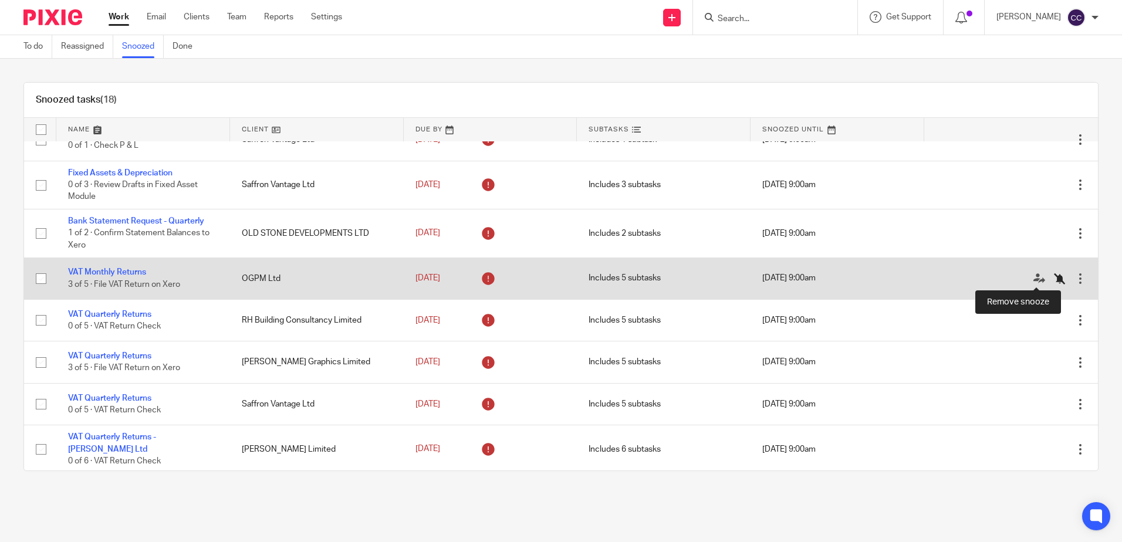
click at [1054, 278] on icon at bounding box center [1060, 279] width 12 height 12
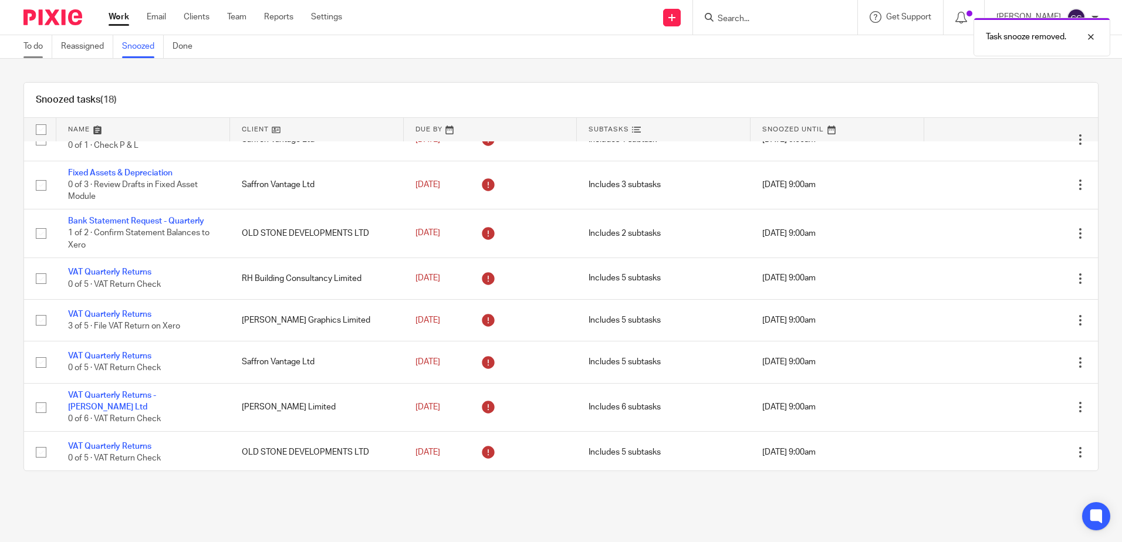
click at [32, 46] on link "To do" at bounding box center [37, 46] width 29 height 23
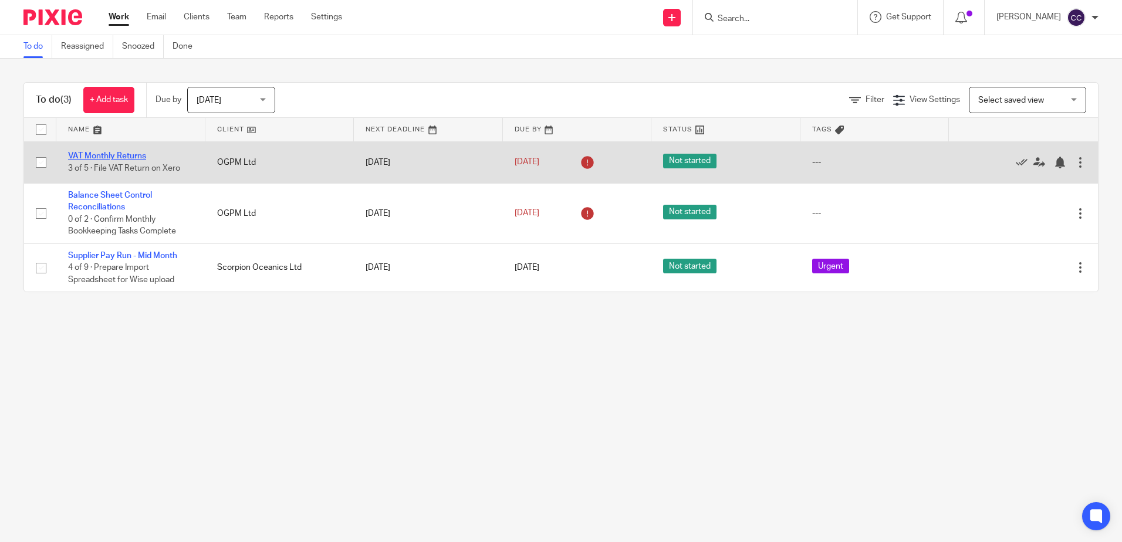
click at [108, 156] on link "VAT Monthly Returns" at bounding box center [107, 156] width 78 height 8
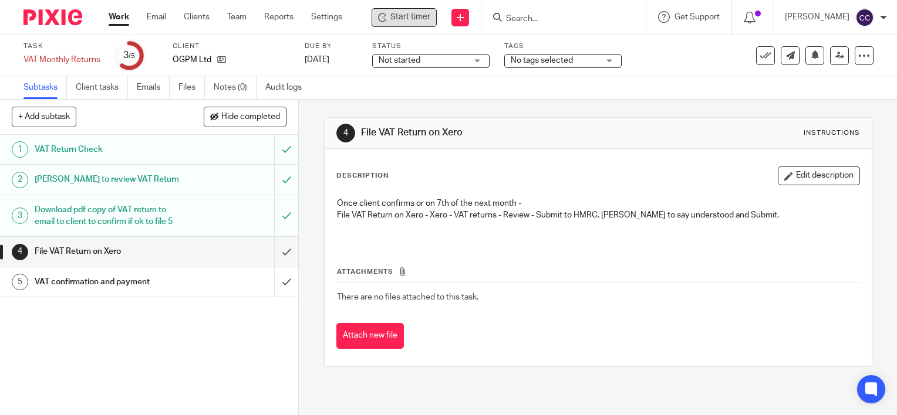
click at [394, 19] on span "Start timer" at bounding box center [410, 17] width 40 height 12
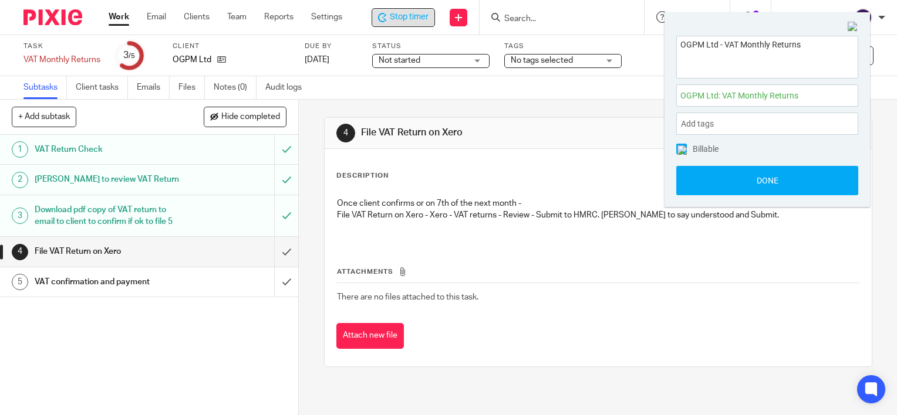
drag, startPoint x: 114, startPoint y: 286, endPoint x: 19, endPoint y: 277, distance: 95.5
click at [114, 286] on h1 "VAT confirmation and payment" at bounding box center [111, 282] width 152 height 18
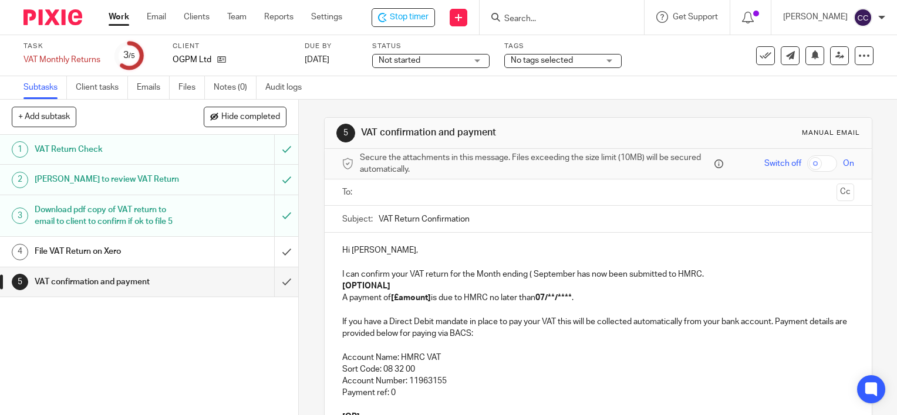
click at [392, 191] on input "text" at bounding box center [597, 192] width 467 height 13
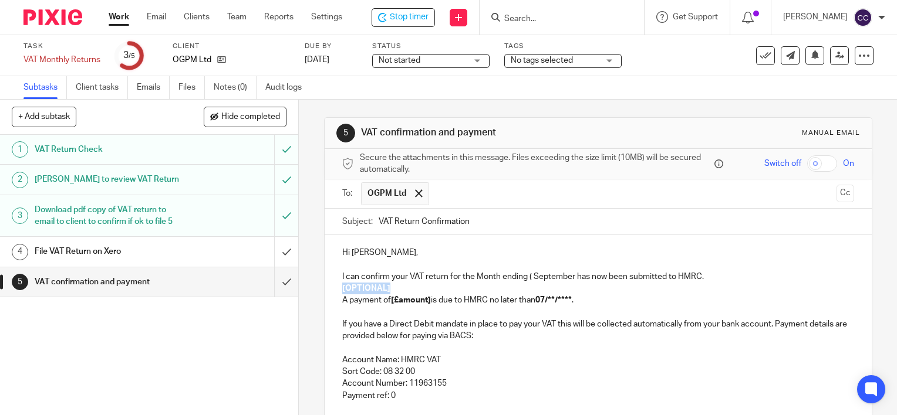
drag, startPoint x: 394, startPoint y: 285, endPoint x: 339, endPoint y: 286, distance: 55.2
click at [342, 286] on p "[OPTIONAL]" at bounding box center [598, 289] width 512 height 12
click at [478, 276] on p "I can confirm your VAT return for the Month ending ( September has now been sub…" at bounding box center [598, 271] width 512 height 24
click at [529, 276] on p "I can confirm your VAT return for the month ending ( September has now been sub…" at bounding box center [598, 271] width 512 height 24
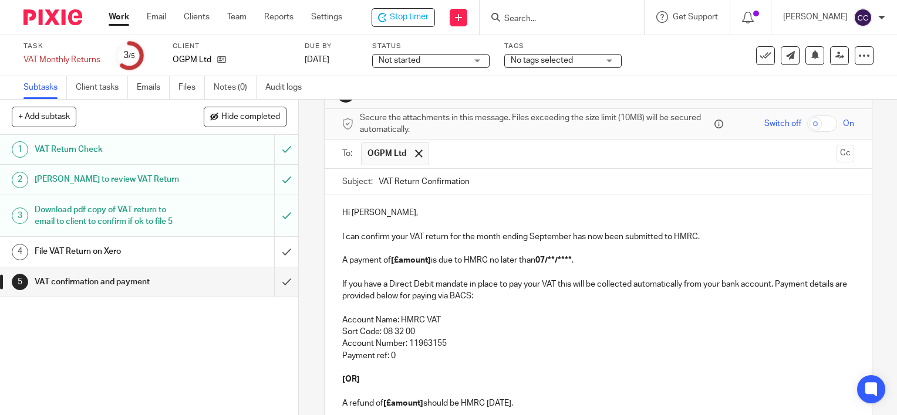
scroll to position [59, 0]
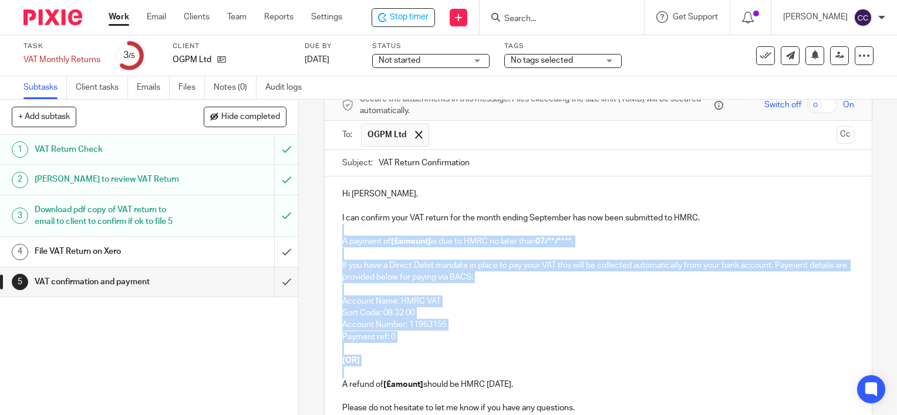
drag, startPoint x: 338, startPoint y: 383, endPoint x: 345, endPoint y: 232, distance: 151.0
click at [345, 232] on div "Hi Andrew, I can confirm your VAT return for the month ending September has now…" at bounding box center [598, 306] width 547 height 258
click at [345, 232] on p at bounding box center [598, 230] width 512 height 12
drag, startPoint x: 338, startPoint y: 385, endPoint x: 336, endPoint y: 243, distance: 142.0
click at [336, 243] on div "Hi Andrew, I can confirm your VAT return for the month ending September has now…" at bounding box center [598, 306] width 547 height 258
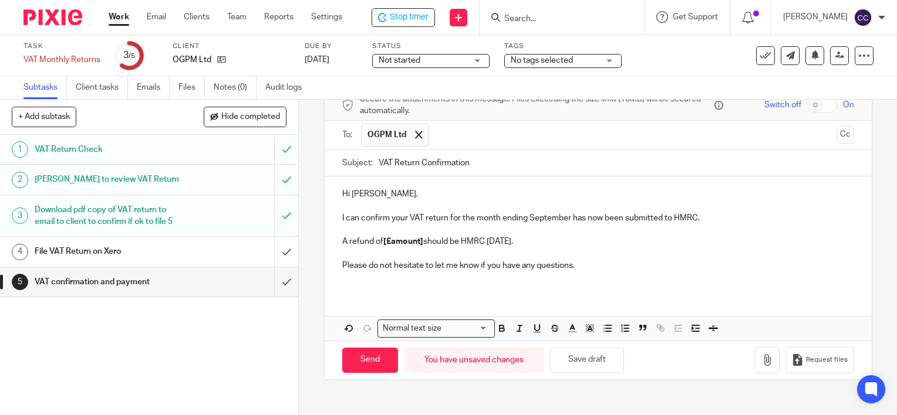
click at [420, 241] on p "A refund of [£amount] should be HMRC within 30 days." at bounding box center [598, 242] width 512 height 12
click at [462, 242] on p "A refund of £18,583.19 should be HMRC within 30 days." at bounding box center [598, 242] width 512 height 12
click at [363, 360] on input "Send" at bounding box center [370, 360] width 56 height 25
type input "Sent"
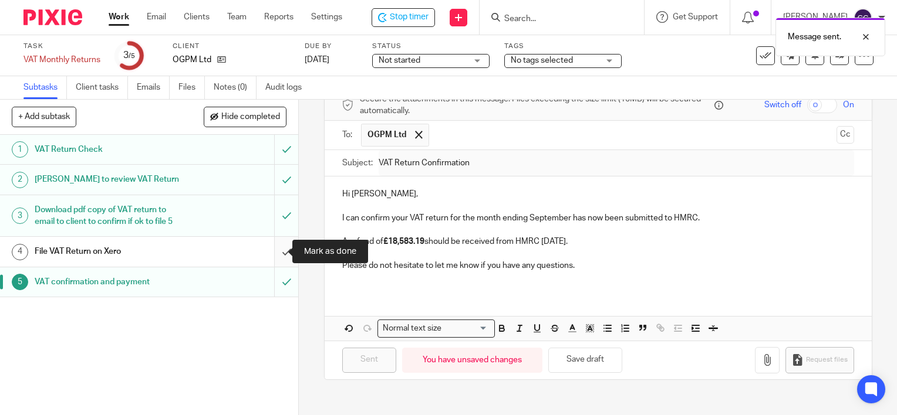
click at [277, 252] on input "submit" at bounding box center [149, 251] width 298 height 29
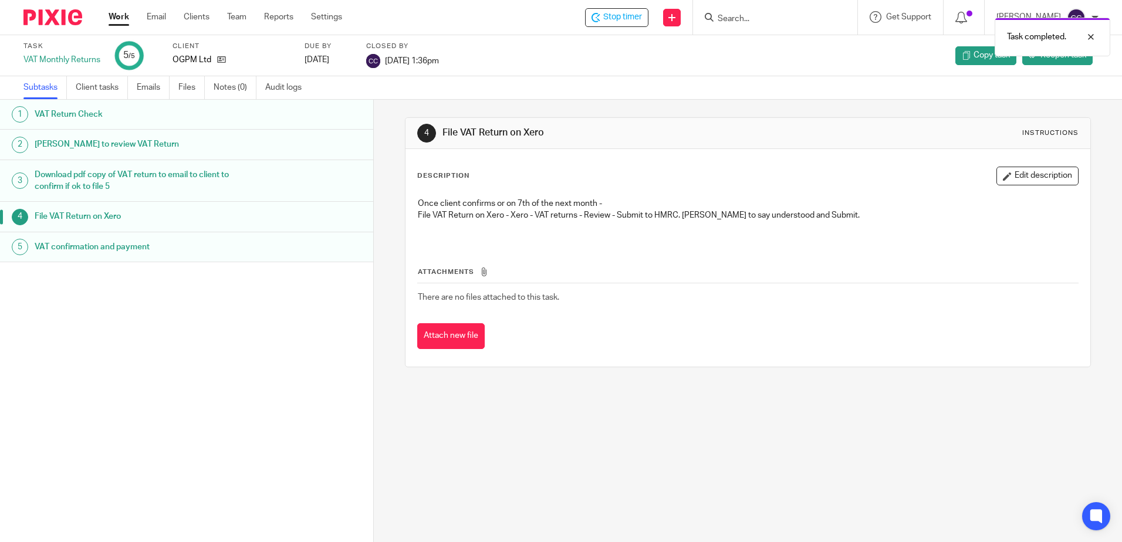
click at [123, 13] on link "Work" at bounding box center [119, 17] width 21 height 12
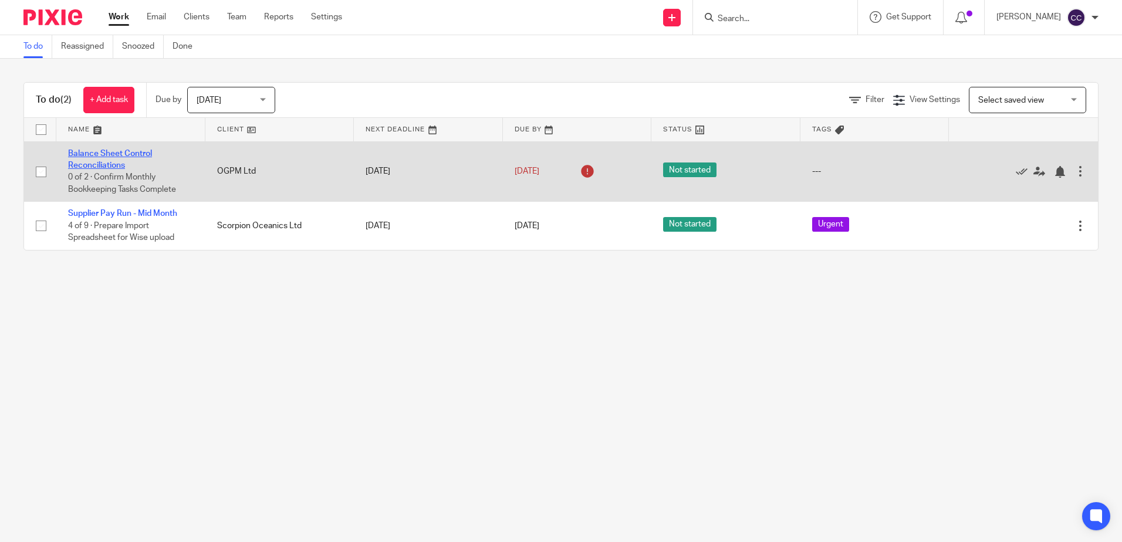
click at [124, 154] on link "Balance Sheet Control Reconciliations" at bounding box center [110, 160] width 84 height 20
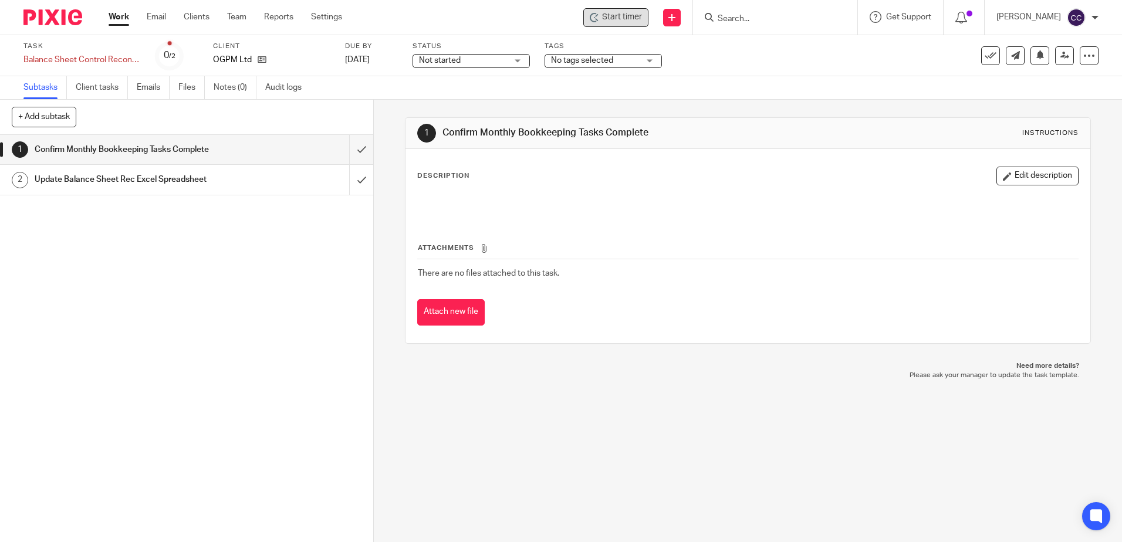
click at [642, 13] on span "Start timer" at bounding box center [622, 17] width 40 height 12
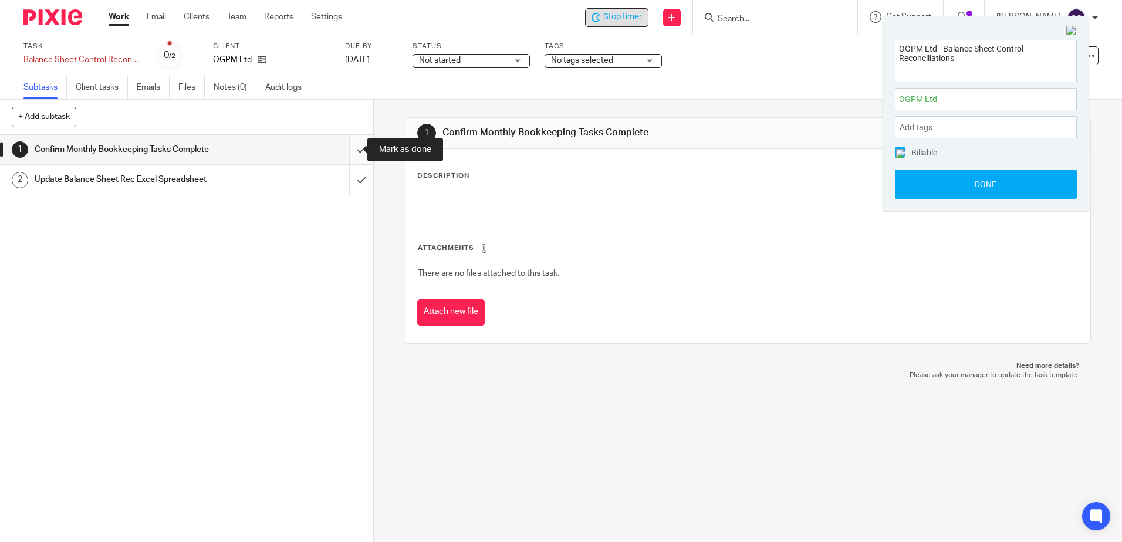
click at [350, 147] on input "submit" at bounding box center [186, 149] width 373 height 29
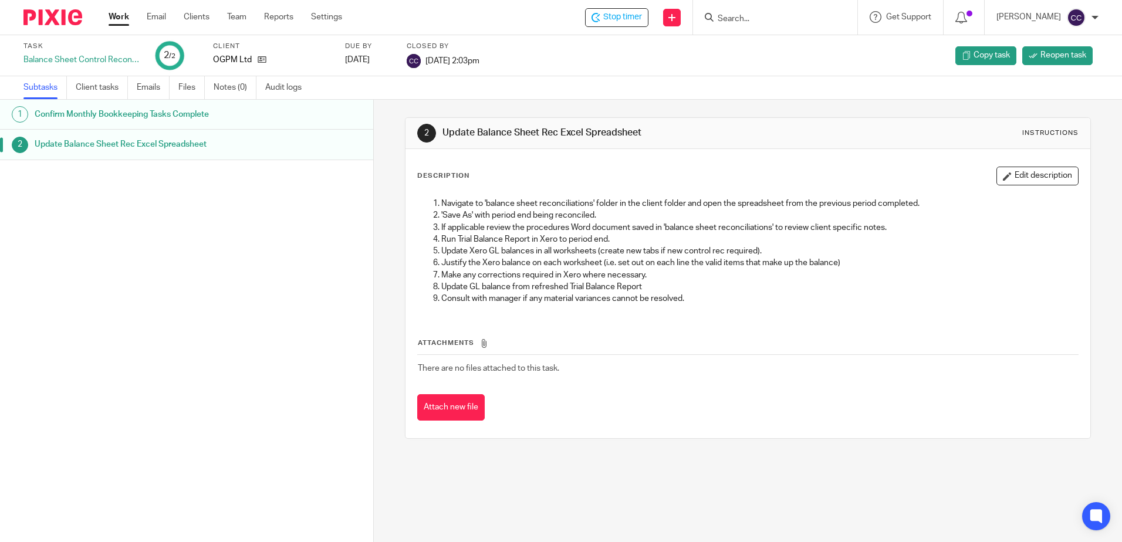
click at [116, 19] on link "Work" at bounding box center [119, 17] width 21 height 12
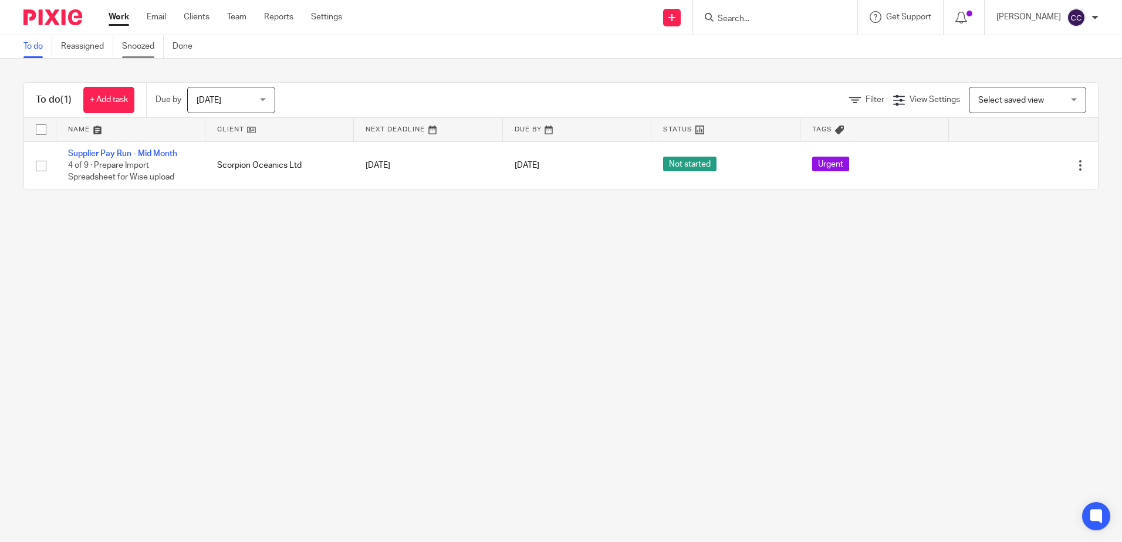
click at [133, 49] on link "Snoozed" at bounding box center [143, 46] width 42 height 23
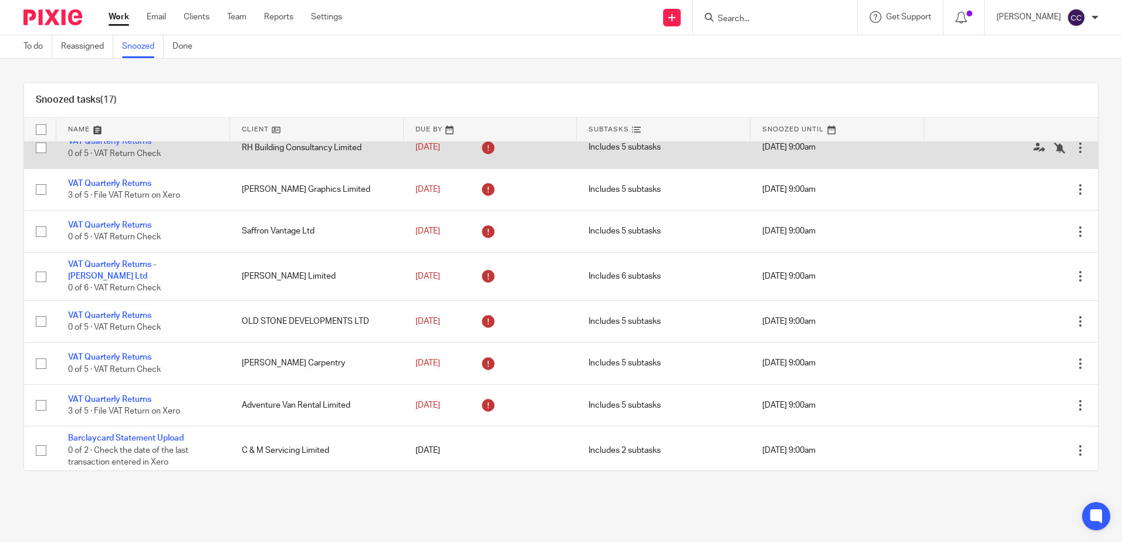
scroll to position [428, 0]
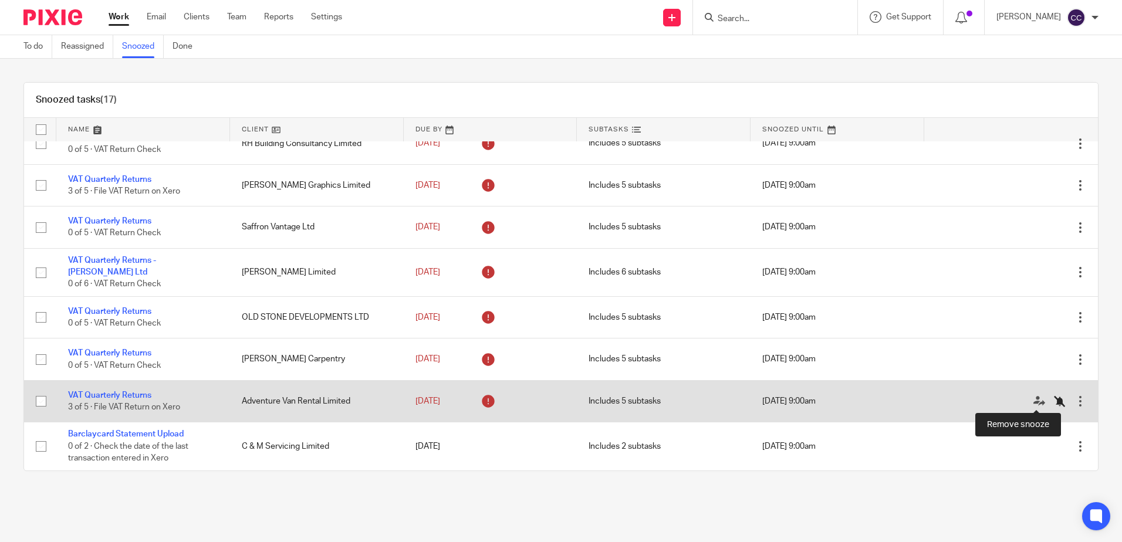
click at [1054, 401] on icon at bounding box center [1060, 402] width 12 height 12
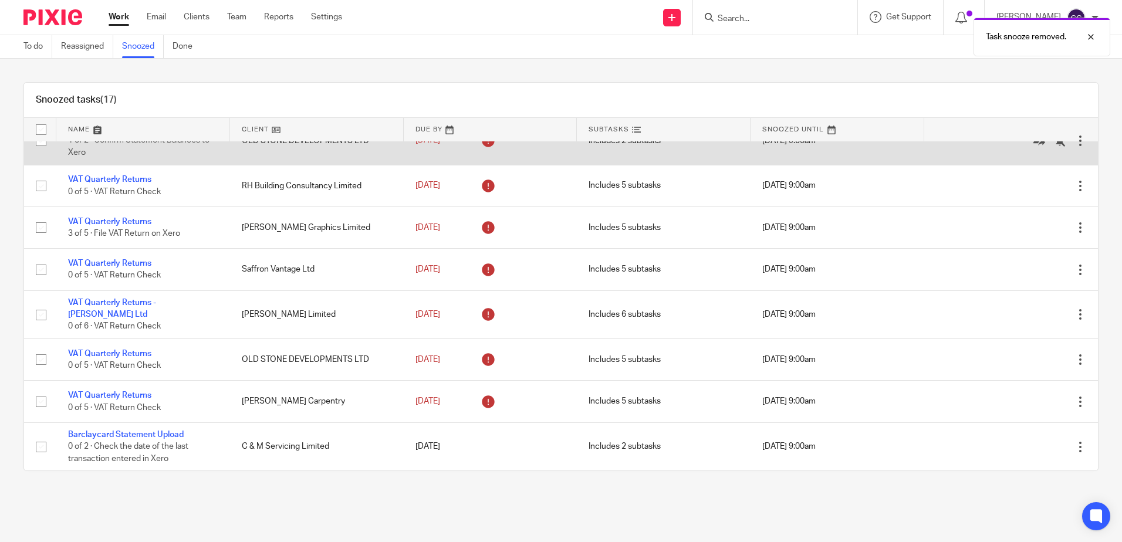
scroll to position [386, 0]
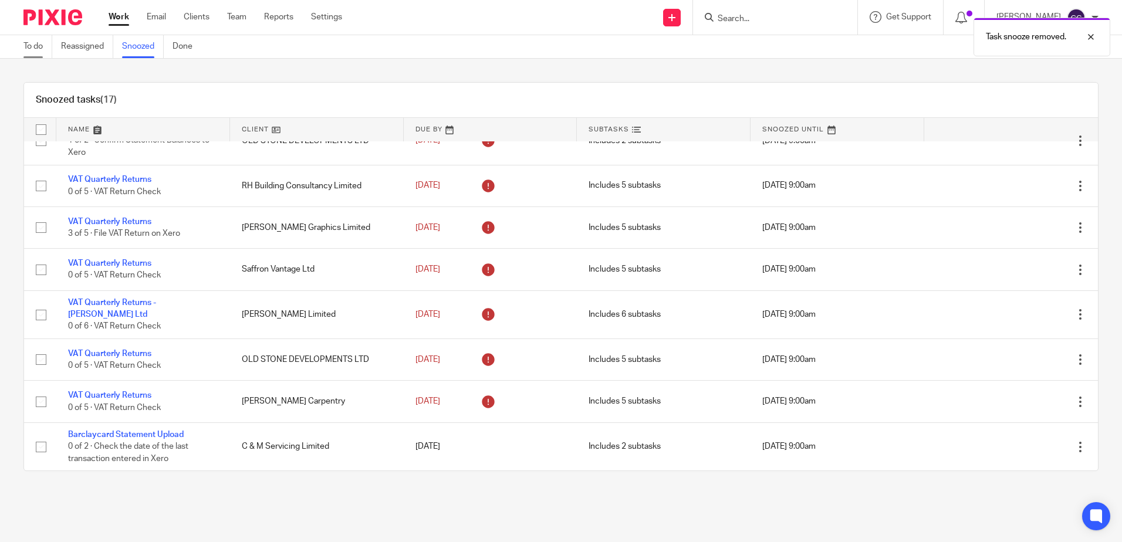
click at [31, 46] on link "To do" at bounding box center [37, 46] width 29 height 23
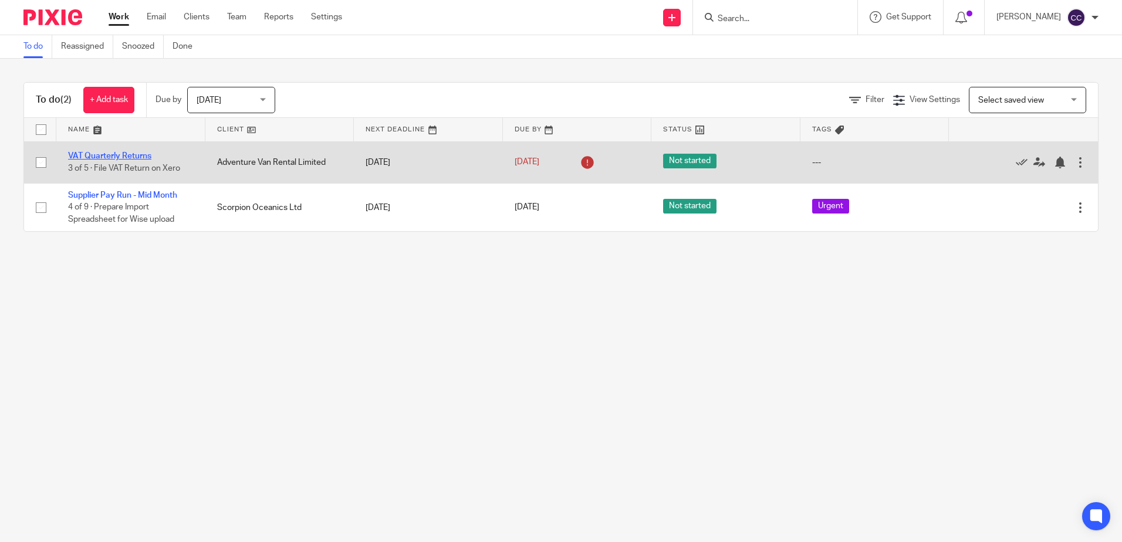
click at [127, 158] on link "VAT Quarterly Returns" at bounding box center [109, 156] width 83 height 8
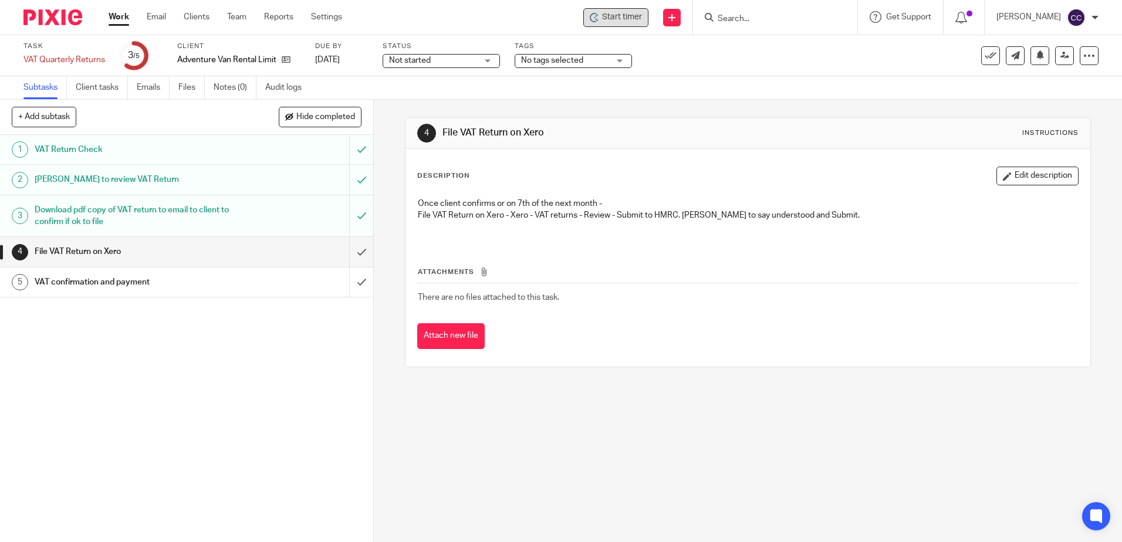
click at [642, 11] on span "Start timer" at bounding box center [622, 17] width 40 height 12
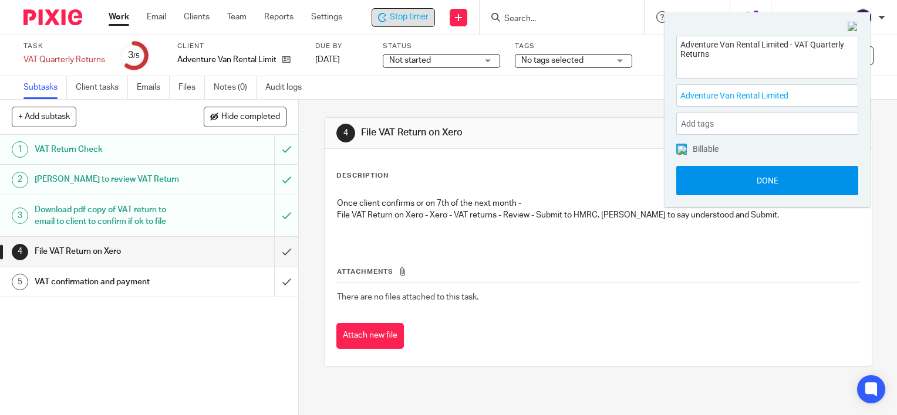
click at [765, 192] on button "Done" at bounding box center [767, 180] width 182 height 29
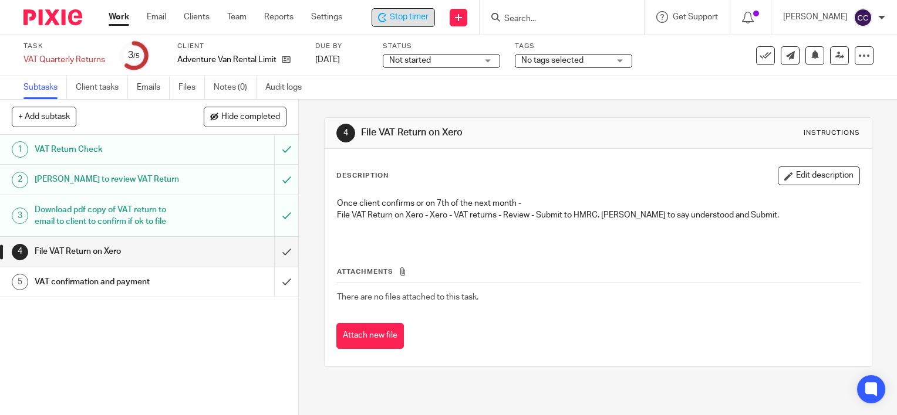
drag, startPoint x: 164, startPoint y: 282, endPoint x: 107, endPoint y: 281, distance: 56.9
click at [164, 282] on h1 "VAT confirmation and payment" at bounding box center [111, 282] width 152 height 18
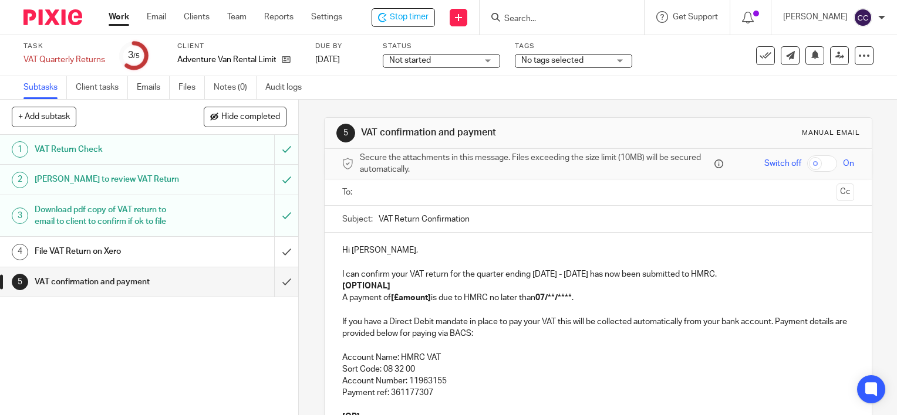
click at [408, 188] on input "text" at bounding box center [597, 192] width 467 height 13
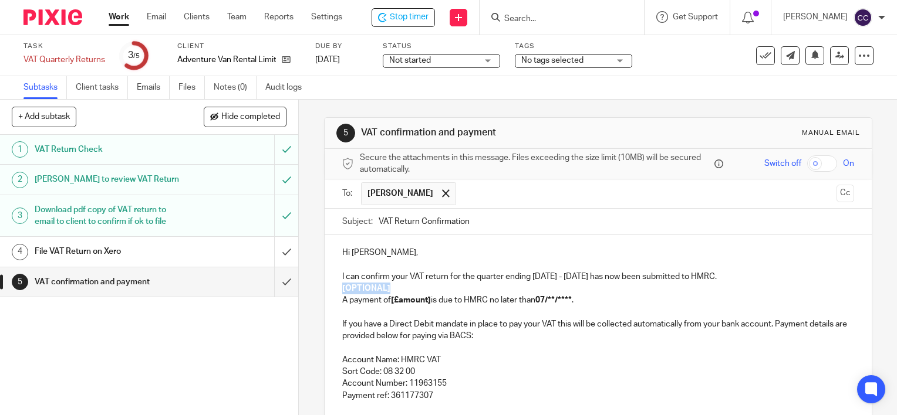
drag, startPoint x: 388, startPoint y: 287, endPoint x: 339, endPoint y: 290, distance: 50.0
click at [342, 290] on p "[OPTIONAL]" at bounding box center [598, 289] width 512 height 12
drag, startPoint x: 430, startPoint y: 300, endPoint x: 392, endPoint y: 300, distance: 37.6
click at [392, 300] on p "A payment of [£amount] is due to HMRC no later than 07/**/**** ." at bounding box center [598, 301] width 512 height 12
click at [587, 298] on p "A payment of £14,217.25 is due to HMRC no later than 07/**/**** ." at bounding box center [598, 301] width 512 height 12
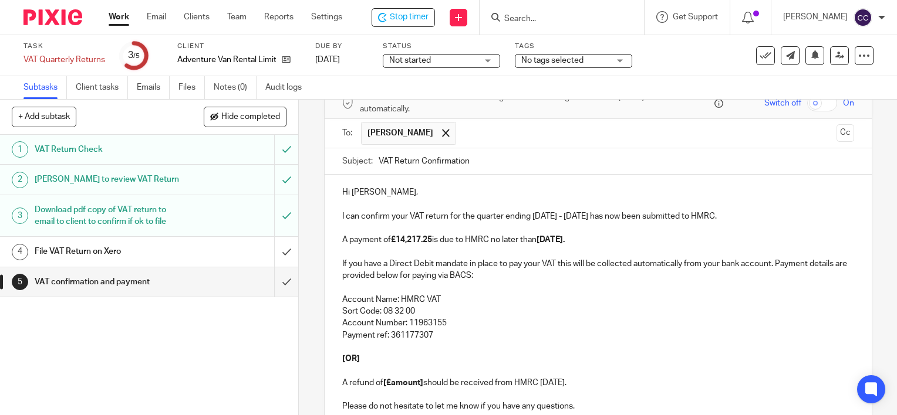
scroll to position [176, 0]
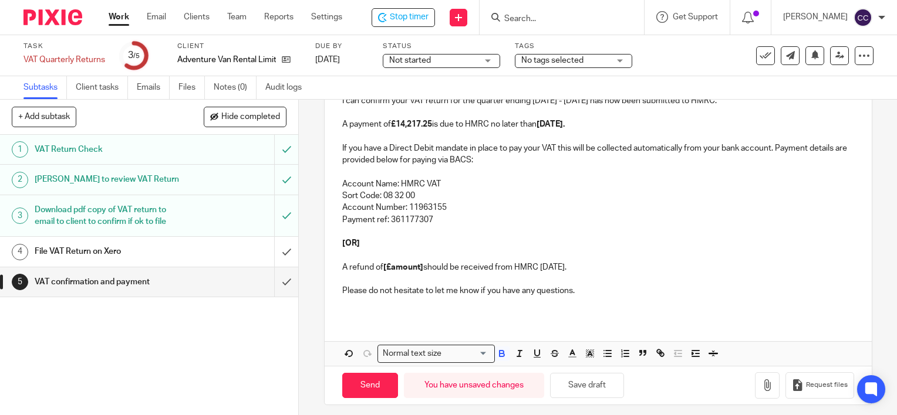
drag, startPoint x: 599, startPoint y: 266, endPoint x: 356, endPoint y: 233, distance: 245.8
click at [356, 233] on div "Hi Paul, I can confirm your VAT return for the quarter ending July - September,…" at bounding box center [598, 188] width 547 height 258
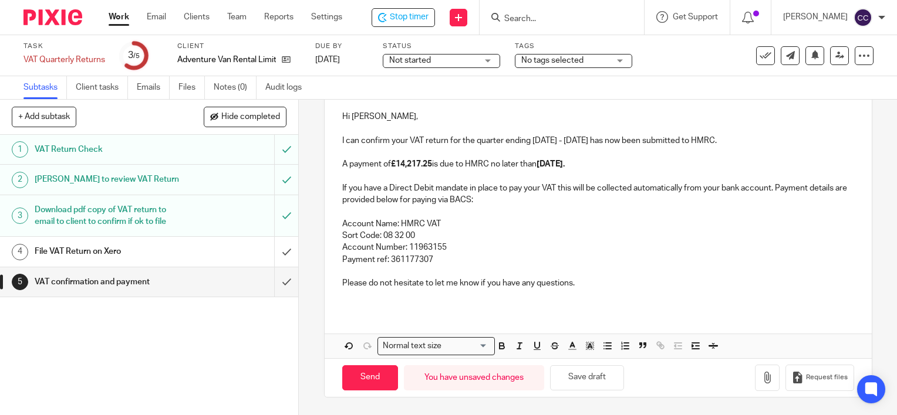
scroll to position [134, 0]
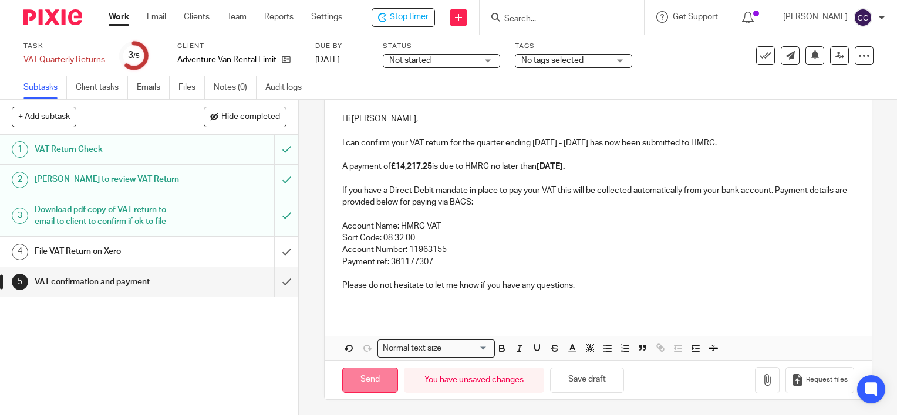
click at [353, 376] on input "Send" at bounding box center [370, 380] width 56 height 25
type input "Sent"
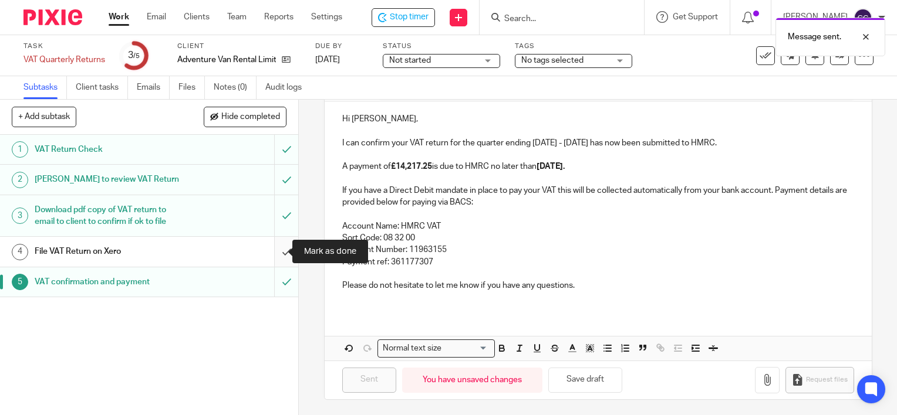
click at [275, 252] on input "submit" at bounding box center [149, 251] width 298 height 29
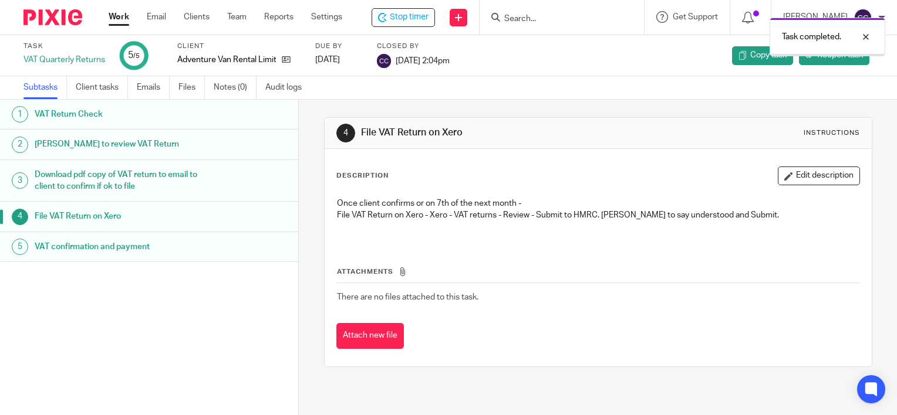
click at [117, 16] on link "Work" at bounding box center [119, 17] width 21 height 12
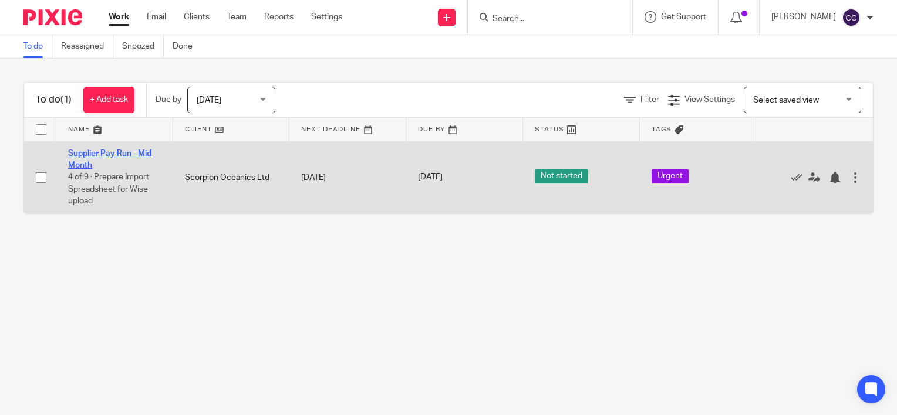
click at [103, 154] on link "Supplier Pay Run - Mid Month" at bounding box center [109, 160] width 83 height 20
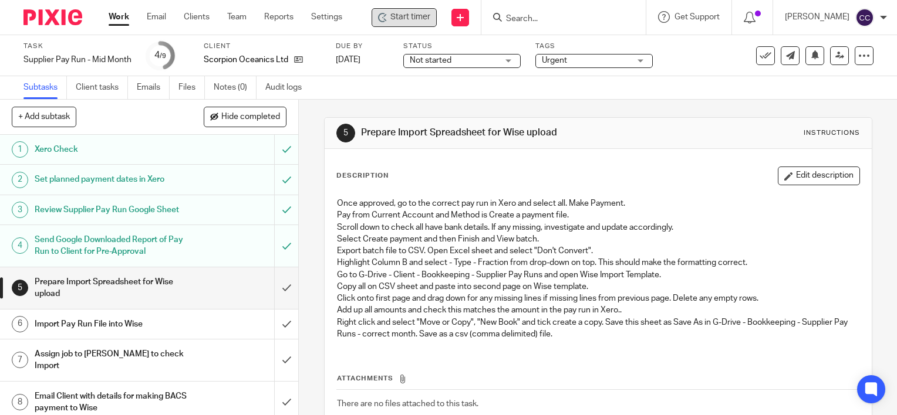
click at [418, 13] on span "Start timer" at bounding box center [410, 17] width 40 height 12
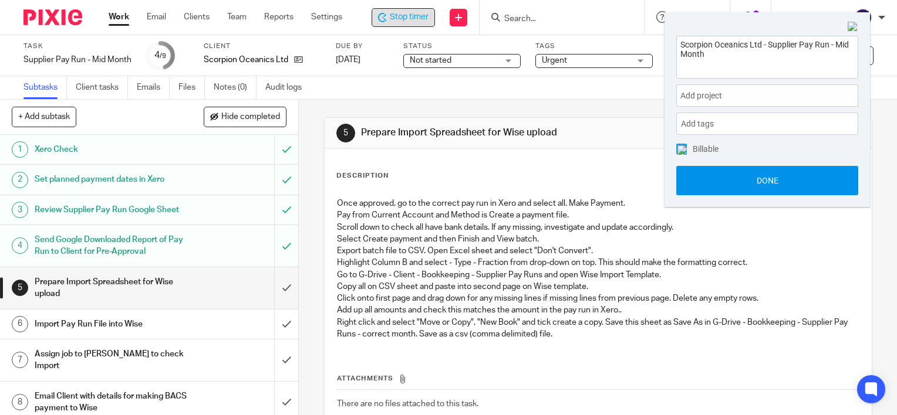
click at [751, 183] on button "Done" at bounding box center [767, 180] width 182 height 29
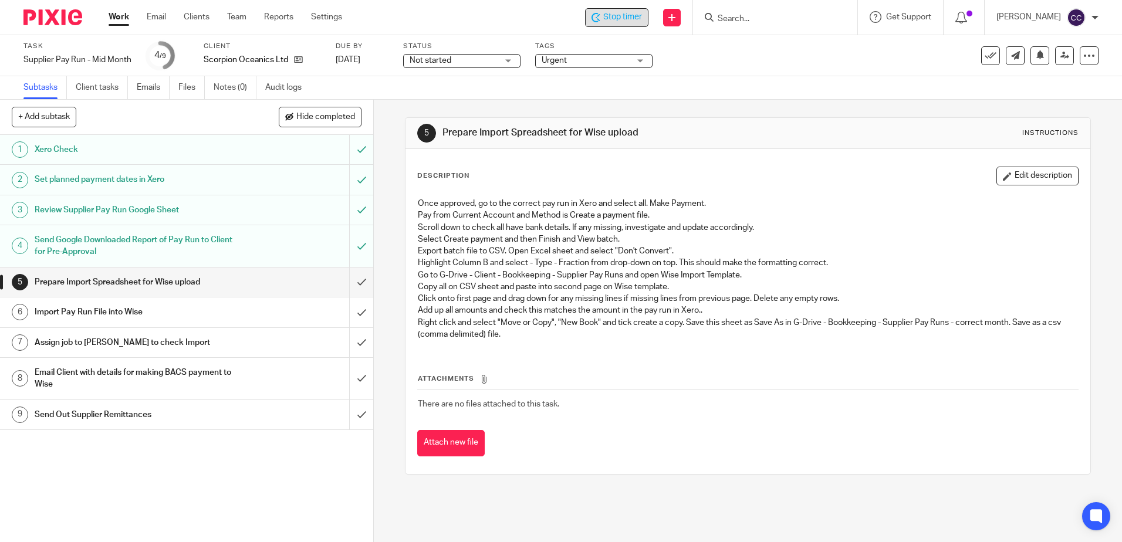
click at [126, 19] on link "Work" at bounding box center [119, 17] width 21 height 12
